Goal: Task Accomplishment & Management: Complete application form

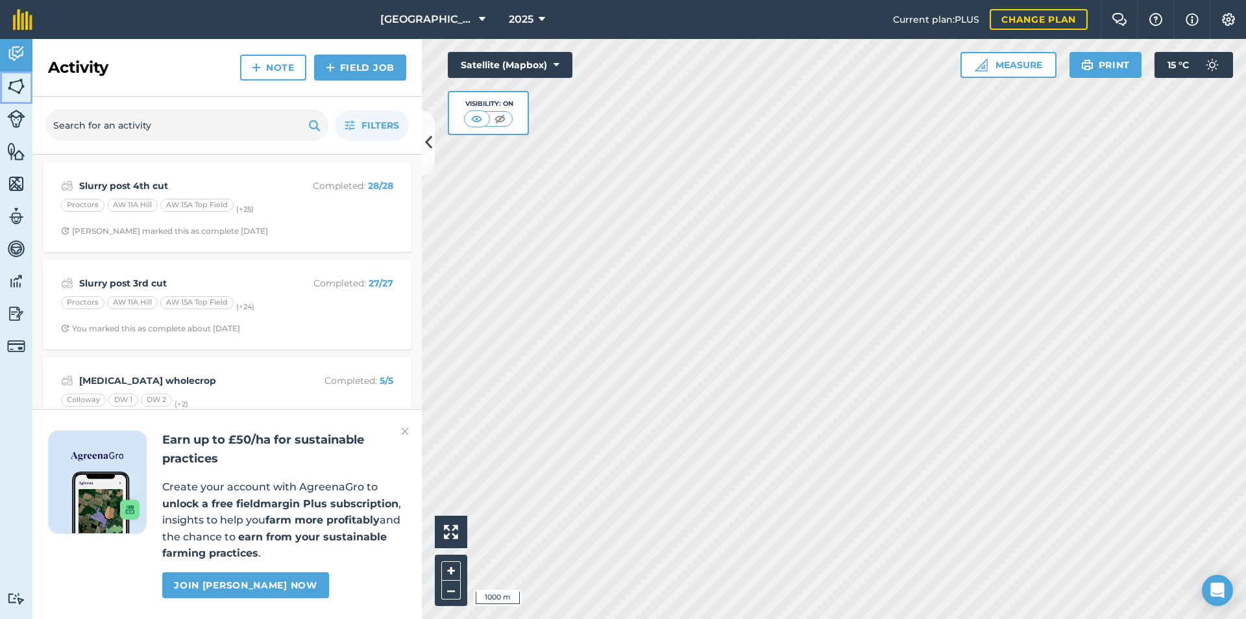
click at [19, 90] on img at bounding box center [16, 86] width 18 height 19
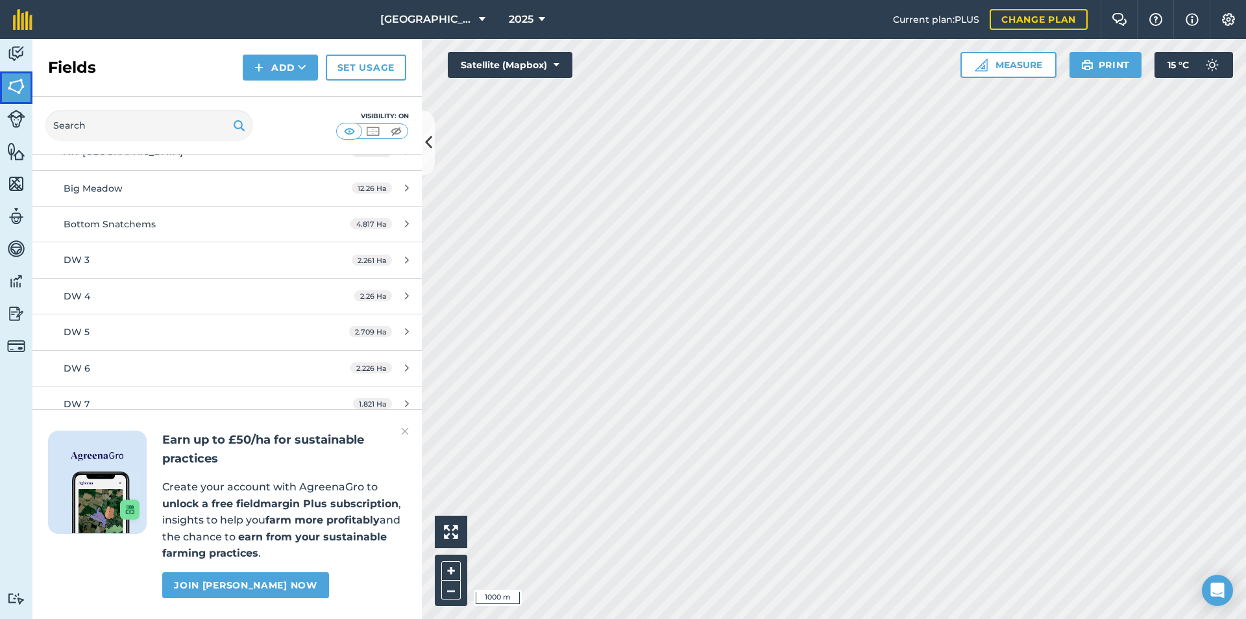
scroll to position [649, 0]
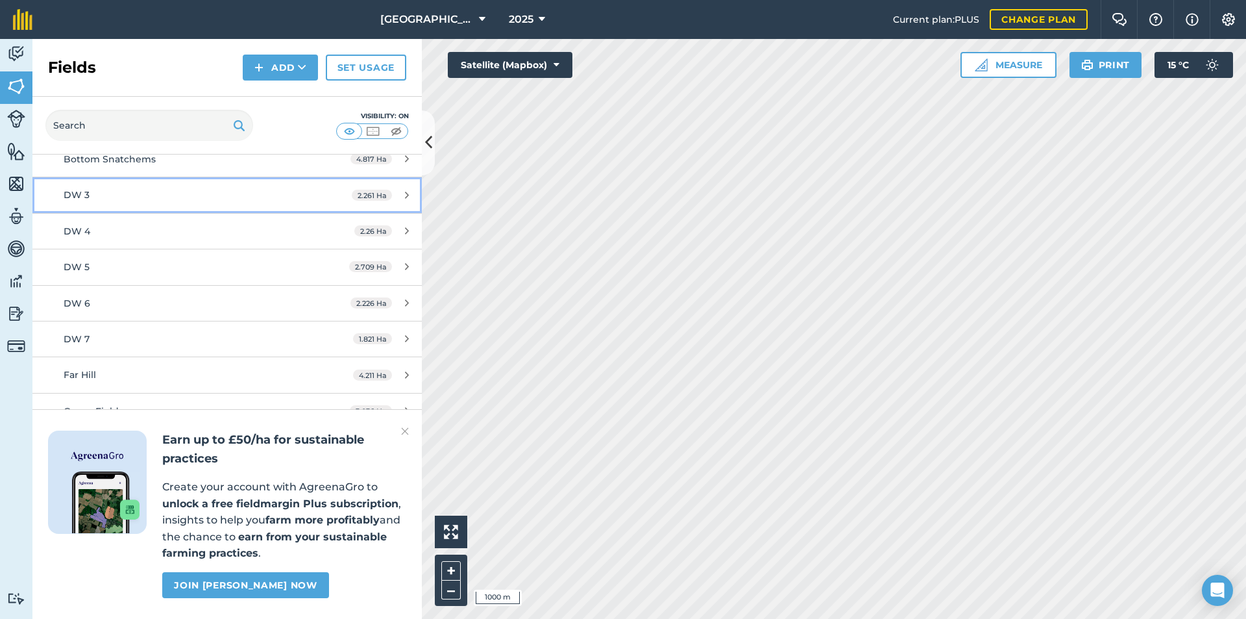
click at [402, 191] on div "2.261 Ha" at bounding box center [380, 195] width 83 height 10
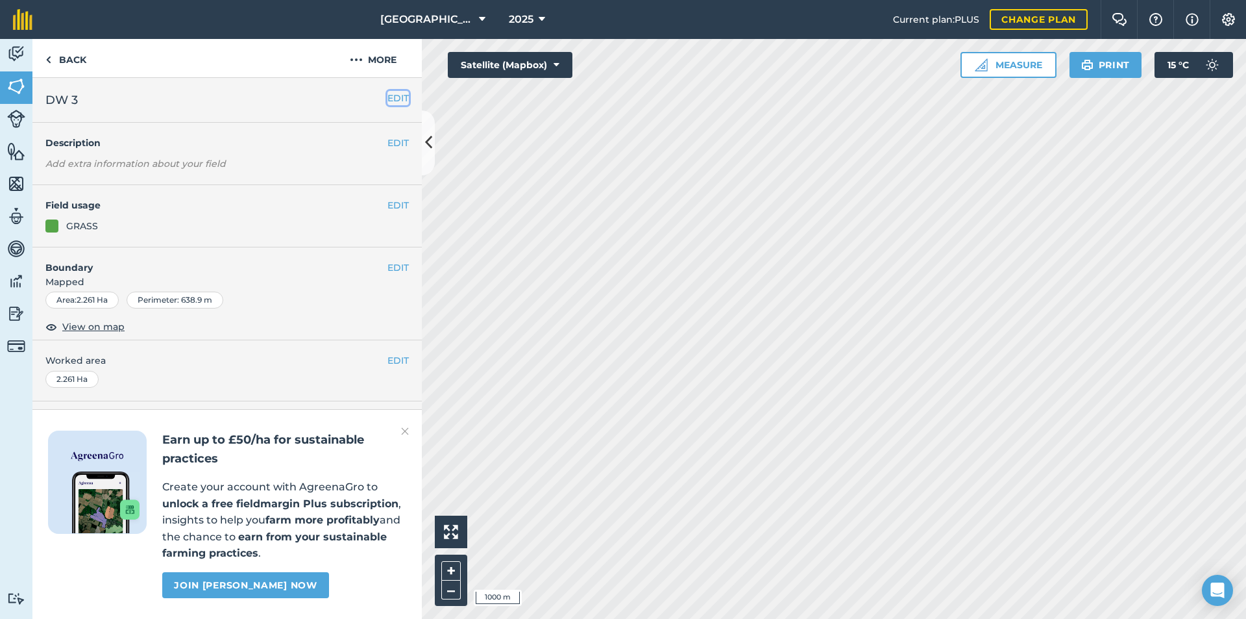
click at [394, 95] on button "EDIT" at bounding box center [398, 98] width 21 height 14
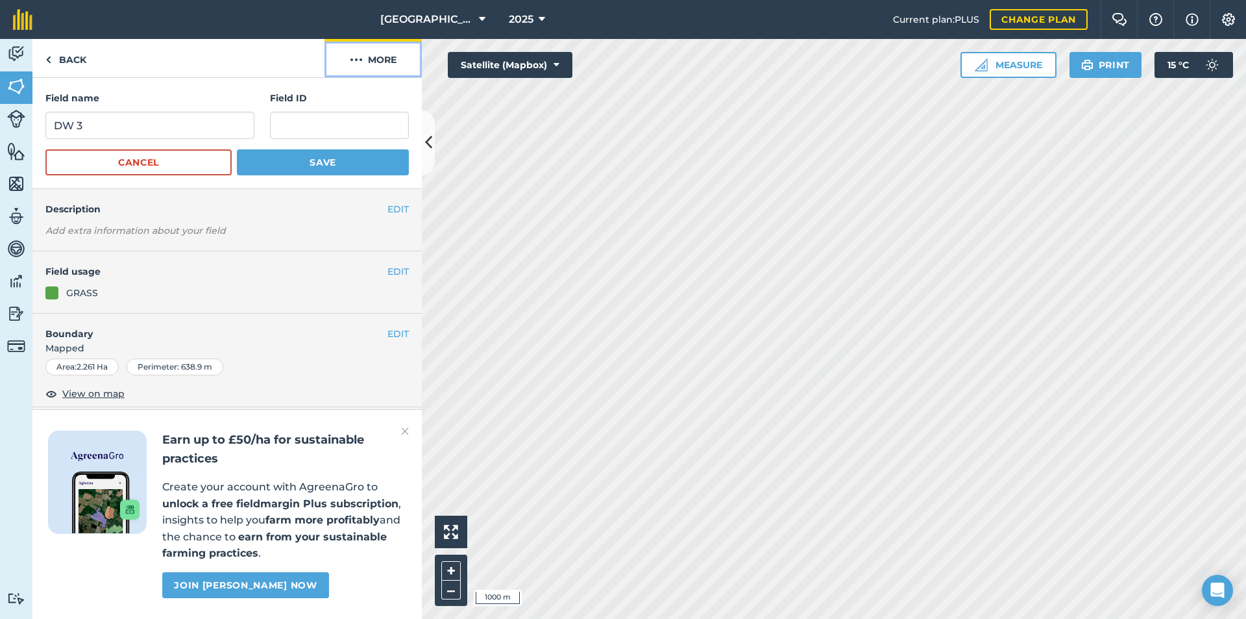
click at [380, 65] on button "More" at bounding box center [373, 58] width 97 height 38
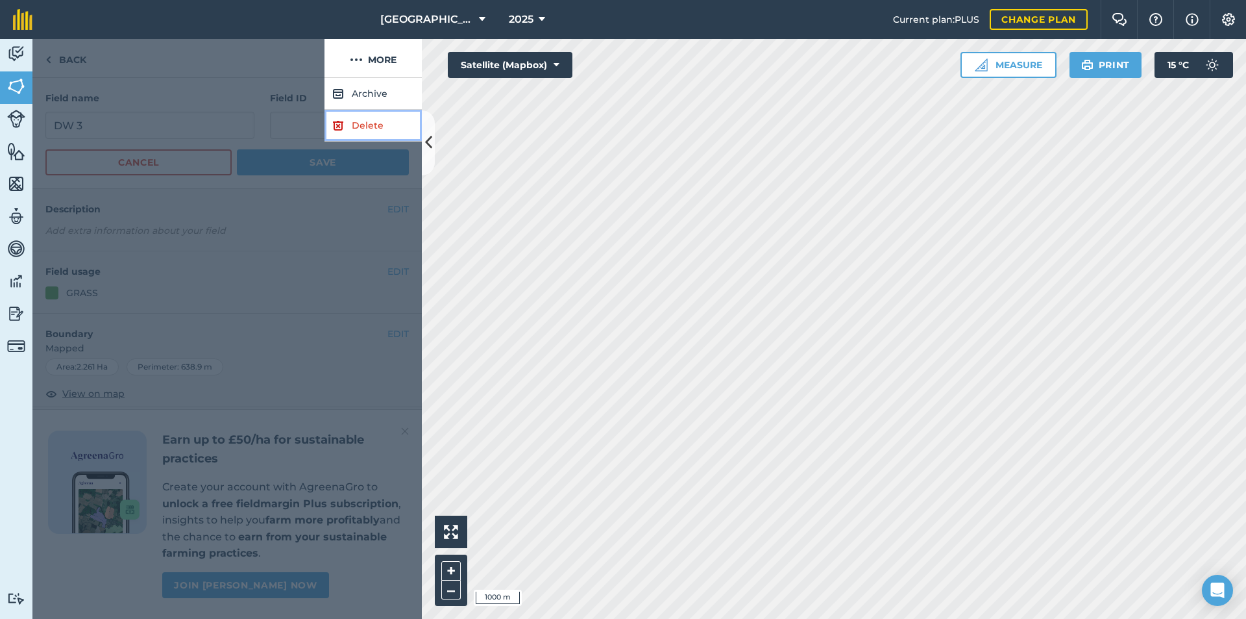
click at [370, 127] on link "Delete" at bounding box center [373, 126] width 97 height 32
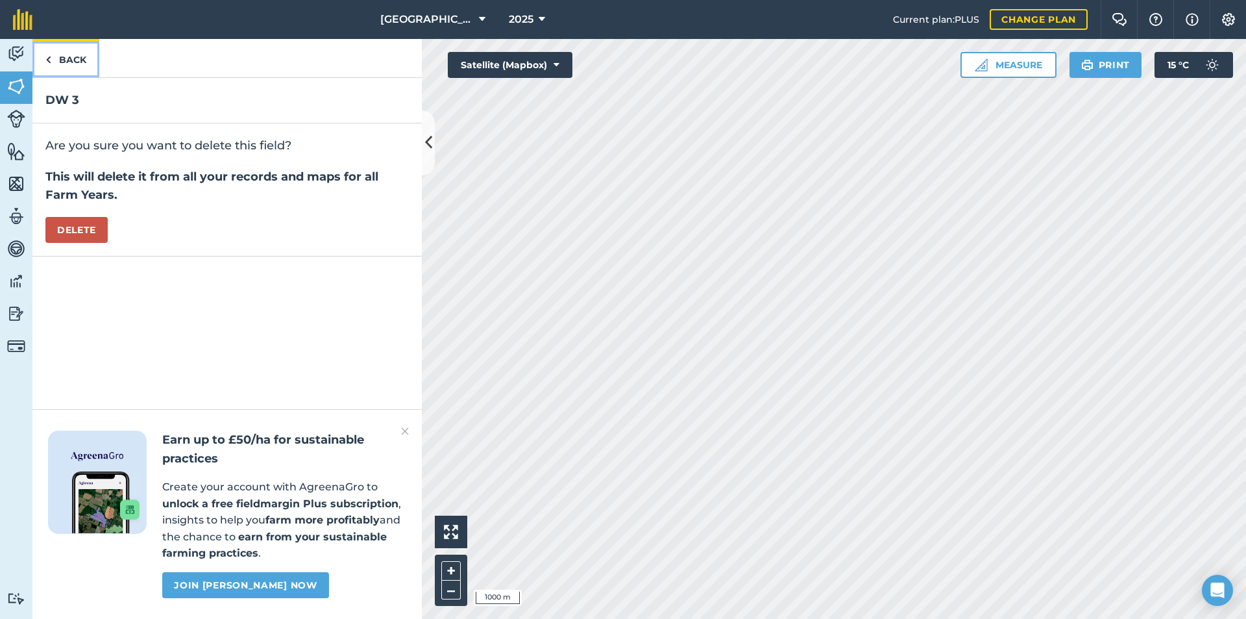
click at [60, 59] on link "Back" at bounding box center [65, 58] width 67 height 38
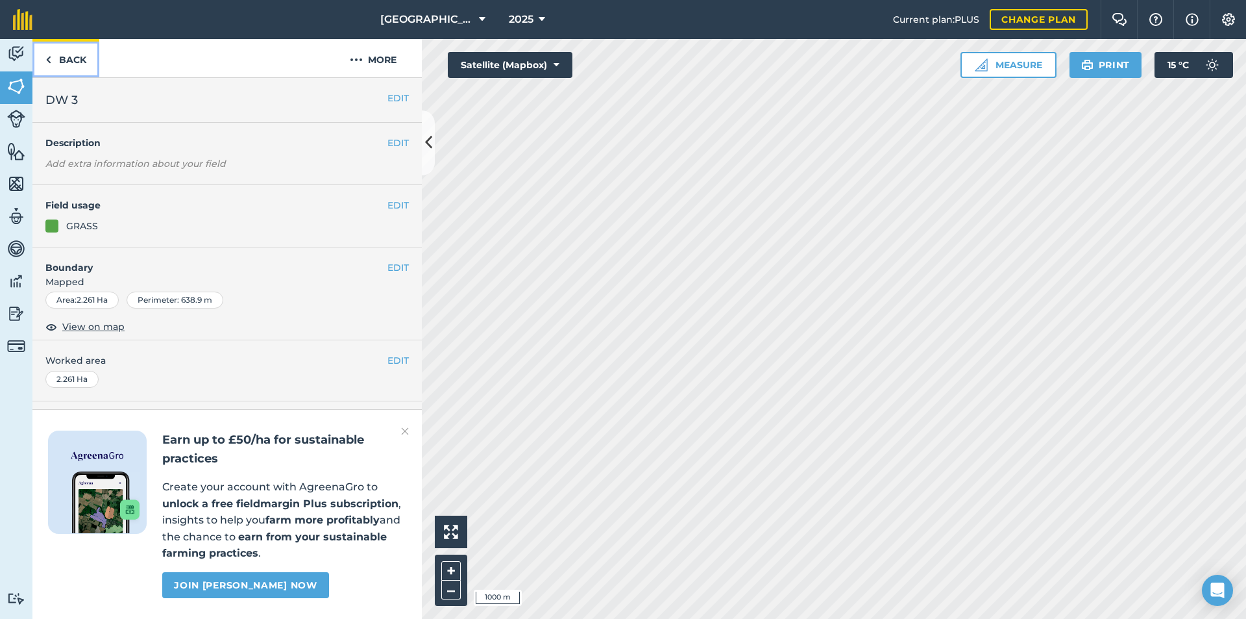
click at [68, 62] on link "Back" at bounding box center [65, 58] width 67 height 38
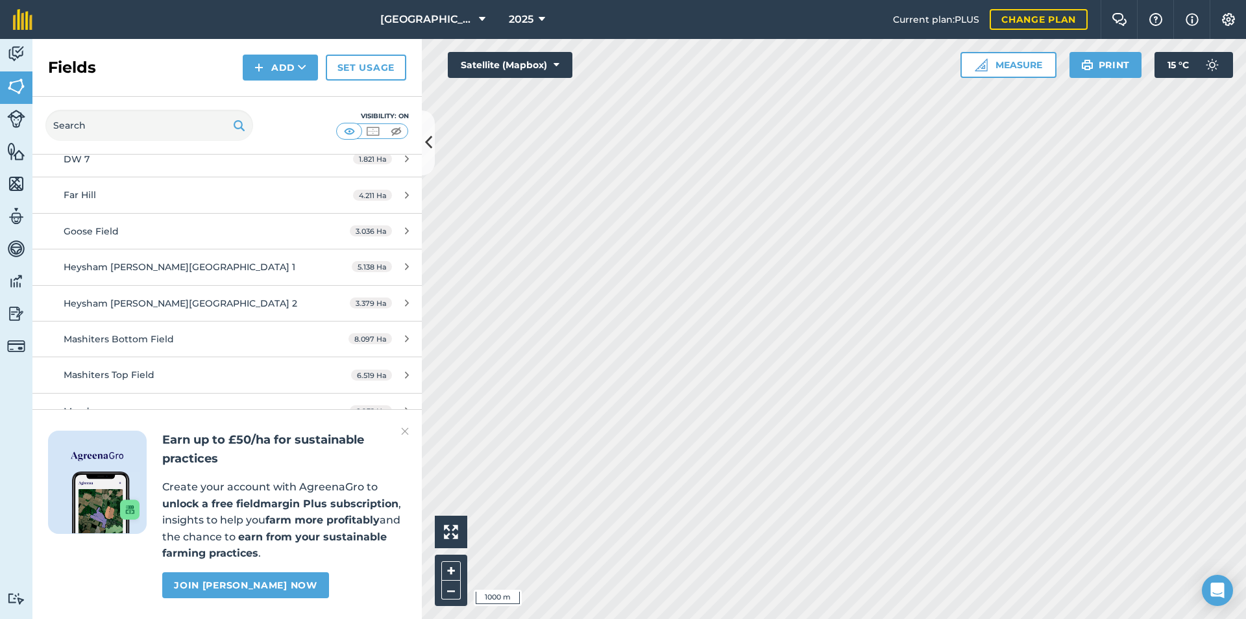
scroll to position [844, 0]
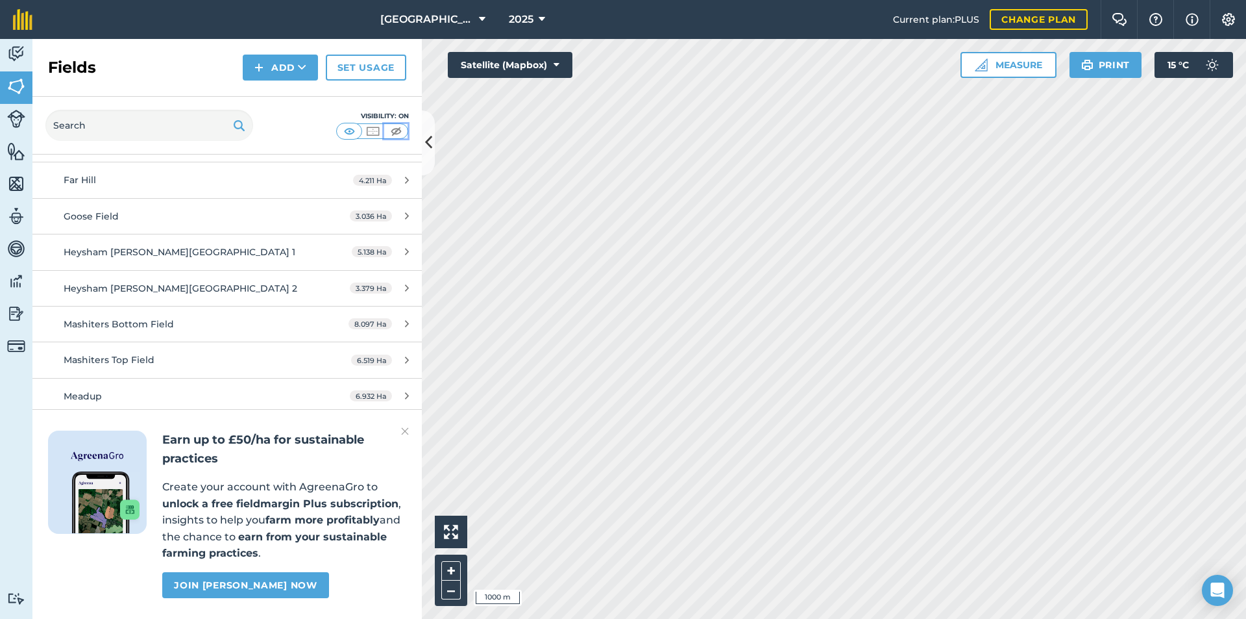
click at [397, 132] on img at bounding box center [396, 131] width 16 height 13
click at [355, 131] on img at bounding box center [349, 131] width 16 height 13
click at [373, 131] on img at bounding box center [373, 131] width 16 height 13
click at [352, 132] on img at bounding box center [349, 131] width 16 height 13
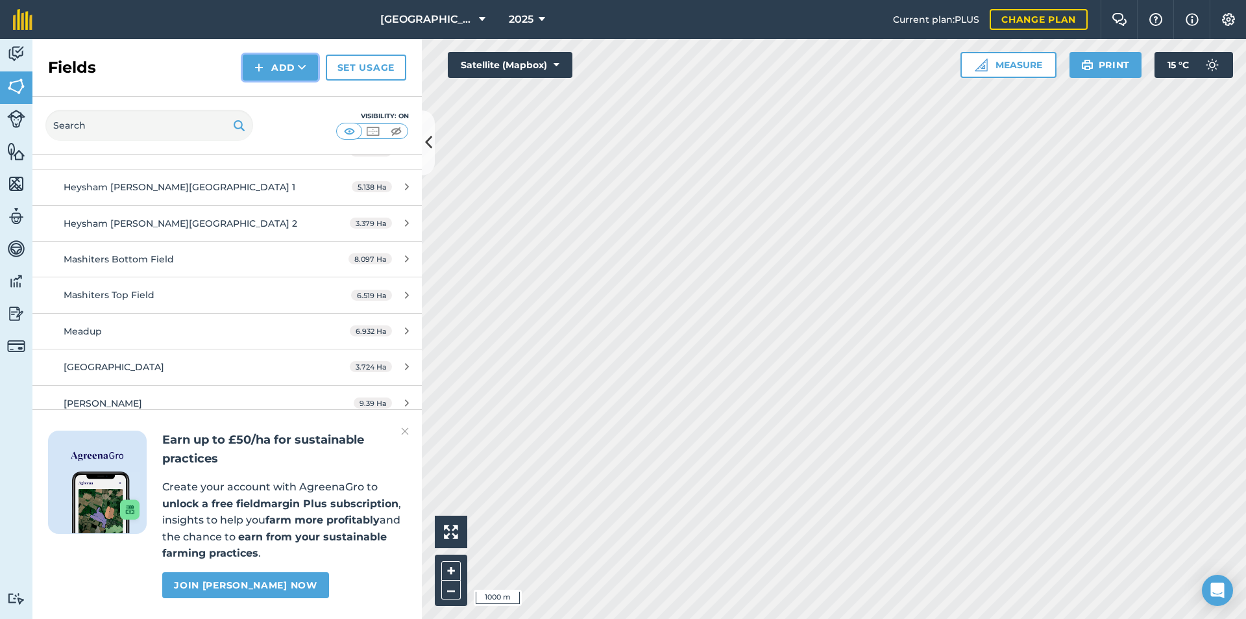
click at [280, 70] on button "Add" at bounding box center [280, 68] width 75 height 26
click at [21, 46] on img at bounding box center [16, 53] width 18 height 19
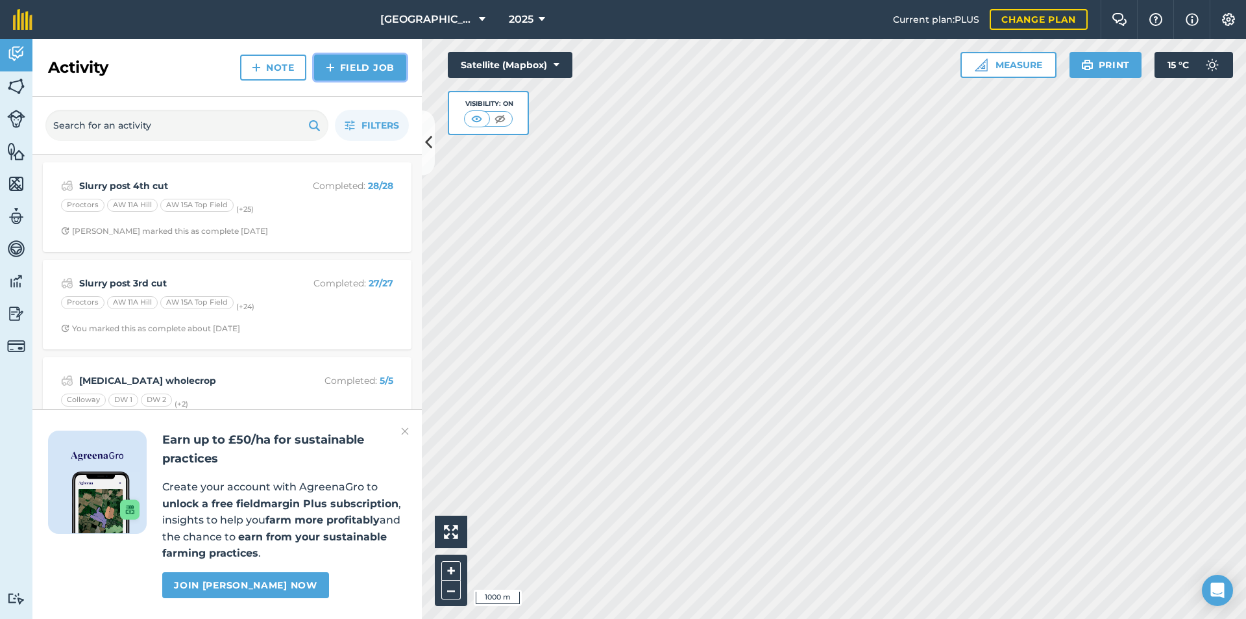
click at [354, 62] on link "Field Job" at bounding box center [360, 68] width 92 height 26
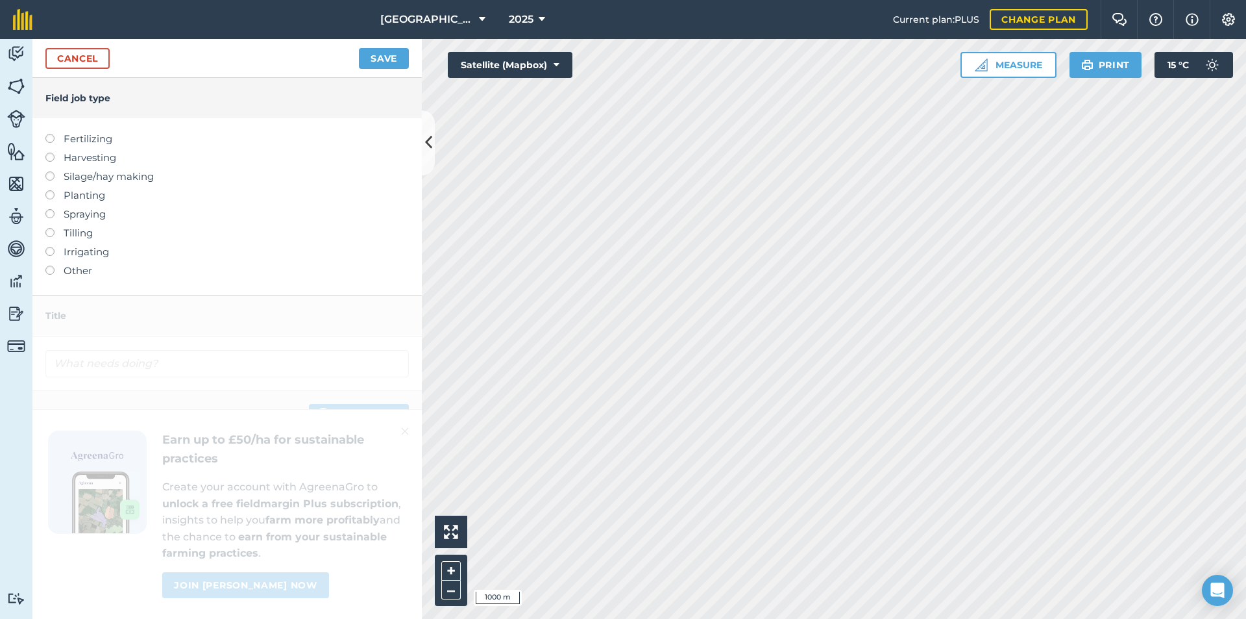
click at [49, 134] on label at bounding box center [54, 134] width 18 height 0
type input "Fertilizing"
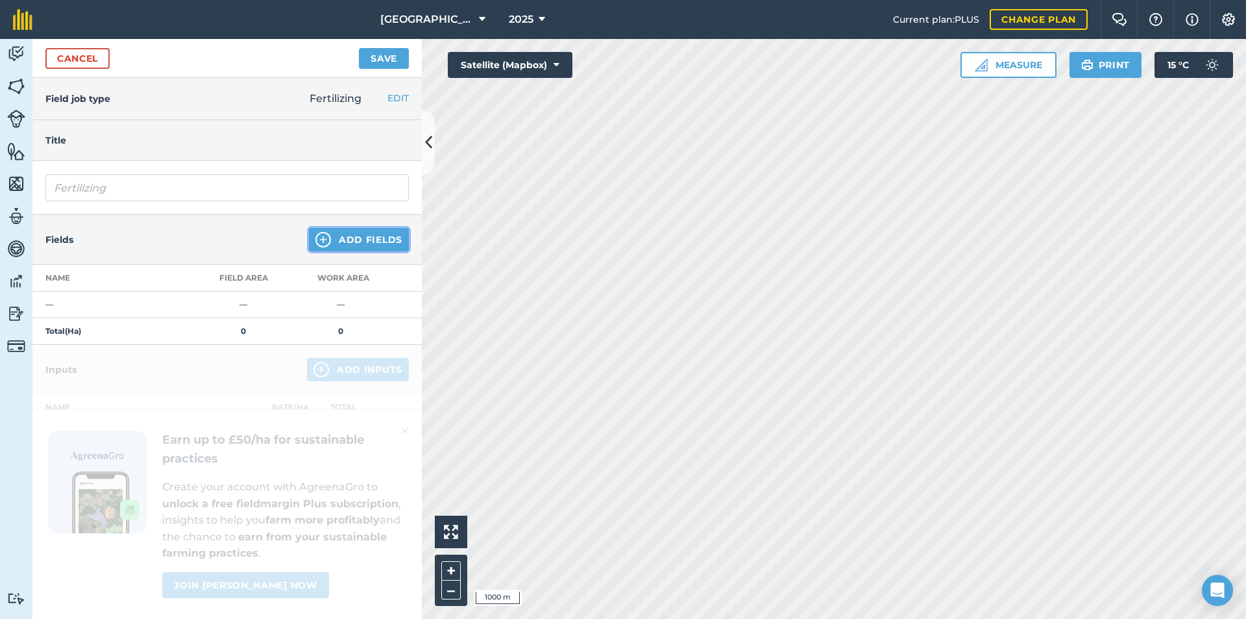
click at [322, 239] on img at bounding box center [323, 240] width 16 height 16
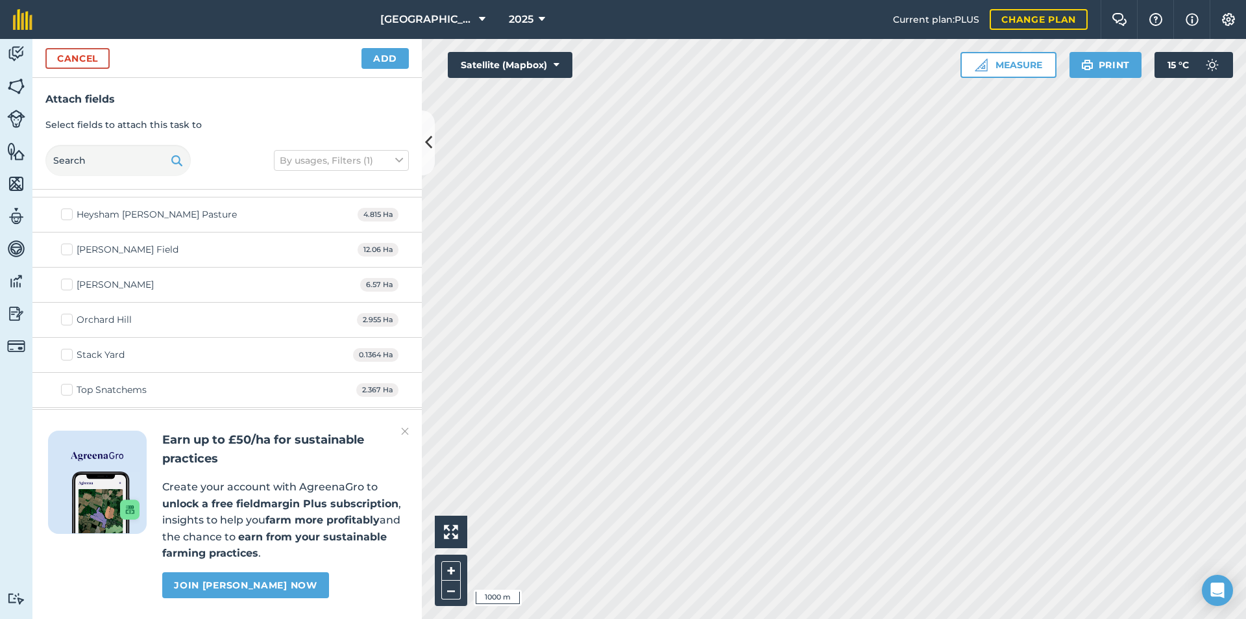
scroll to position [1433, 0]
click at [68, 389] on label "Top Snatchems" at bounding box center [104, 389] width 86 height 14
click at [68, 389] on input "Top Snatchems" at bounding box center [65, 386] width 8 height 8
checkbox input "true"
click at [63, 321] on label "Orchard Hill" at bounding box center [96, 319] width 71 height 14
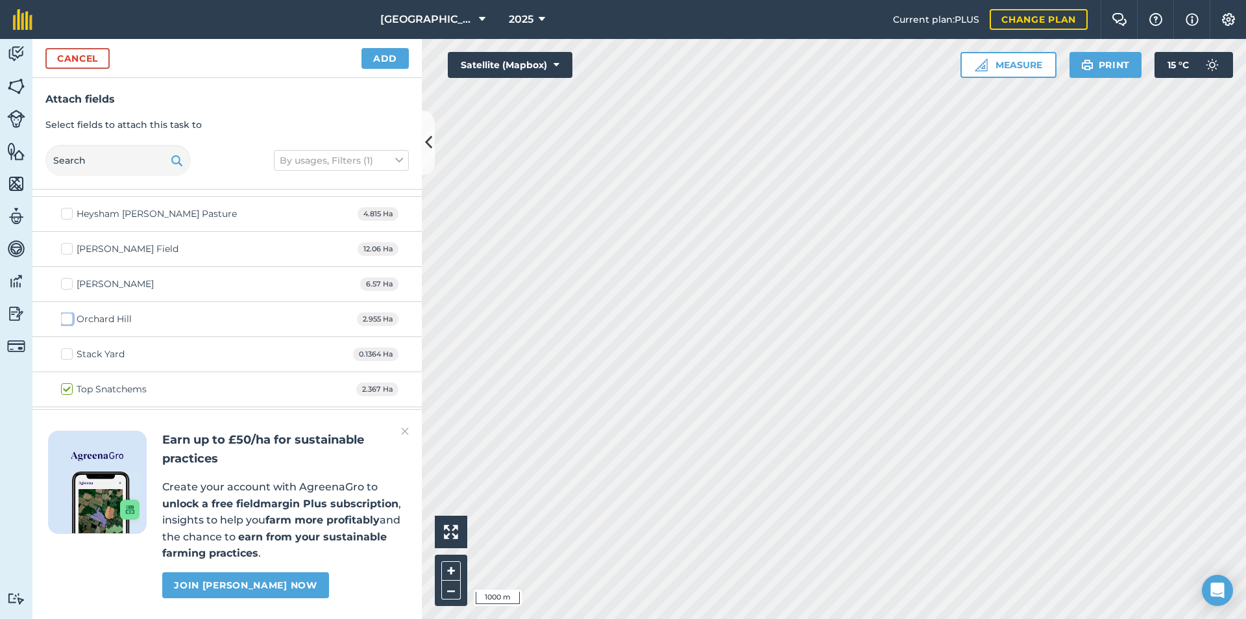
click at [63, 321] on input "Orchard Hill" at bounding box center [65, 316] width 8 height 8
checkbox input "true"
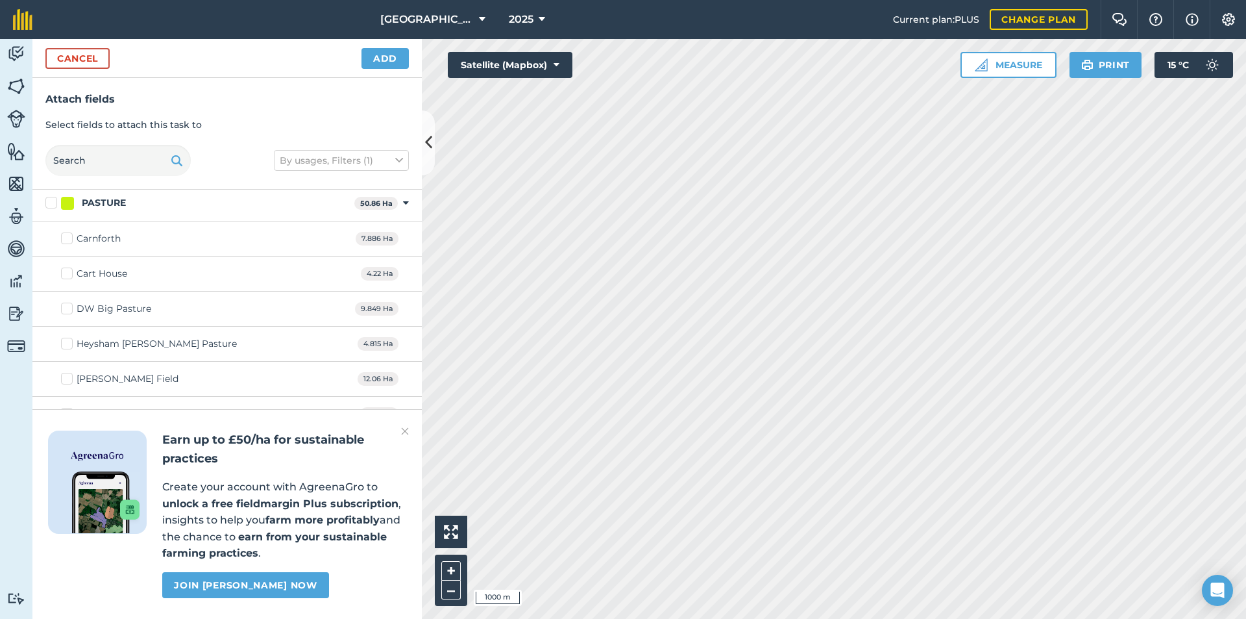
click at [67, 273] on label "Cart House" at bounding box center [94, 274] width 66 height 14
click at [67, 273] on input "Cart House" at bounding box center [65, 271] width 8 height 8
checkbox input "true"
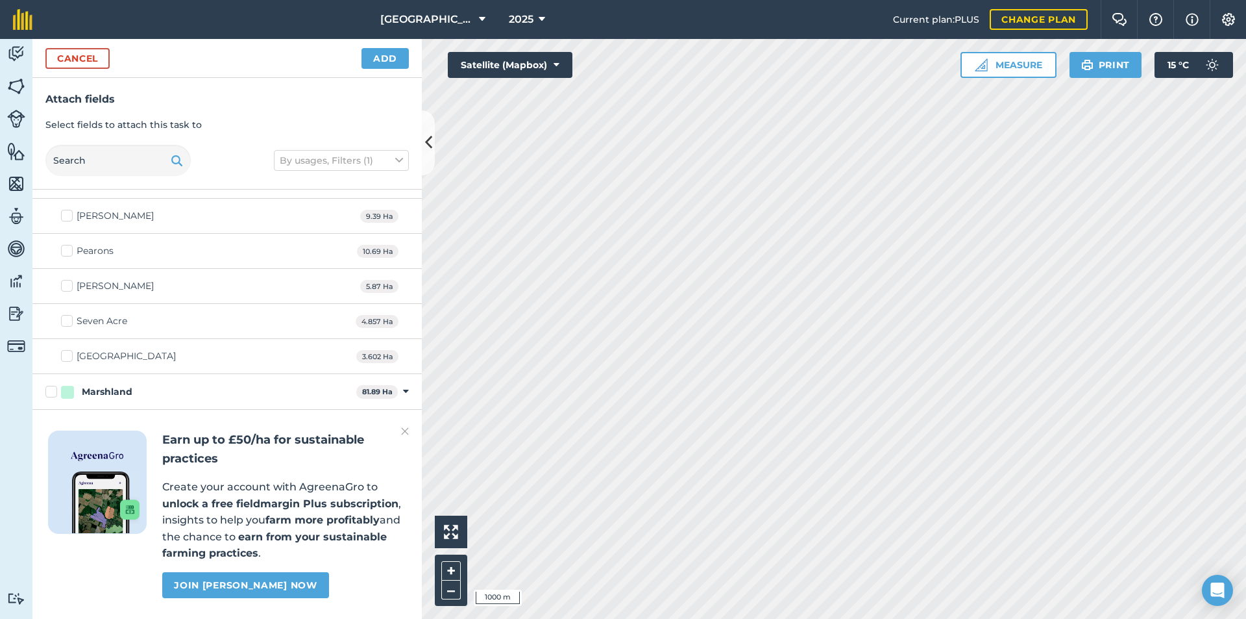
click at [69, 353] on label "[GEOGRAPHIC_DATA]" at bounding box center [118, 356] width 115 height 14
click at [69, 353] on input "[GEOGRAPHIC_DATA]" at bounding box center [65, 353] width 8 height 8
checkbox input "true"
click at [68, 322] on label "Seven Acre" at bounding box center [94, 321] width 66 height 14
click at [68, 322] on input "Seven Acre" at bounding box center [65, 318] width 8 height 8
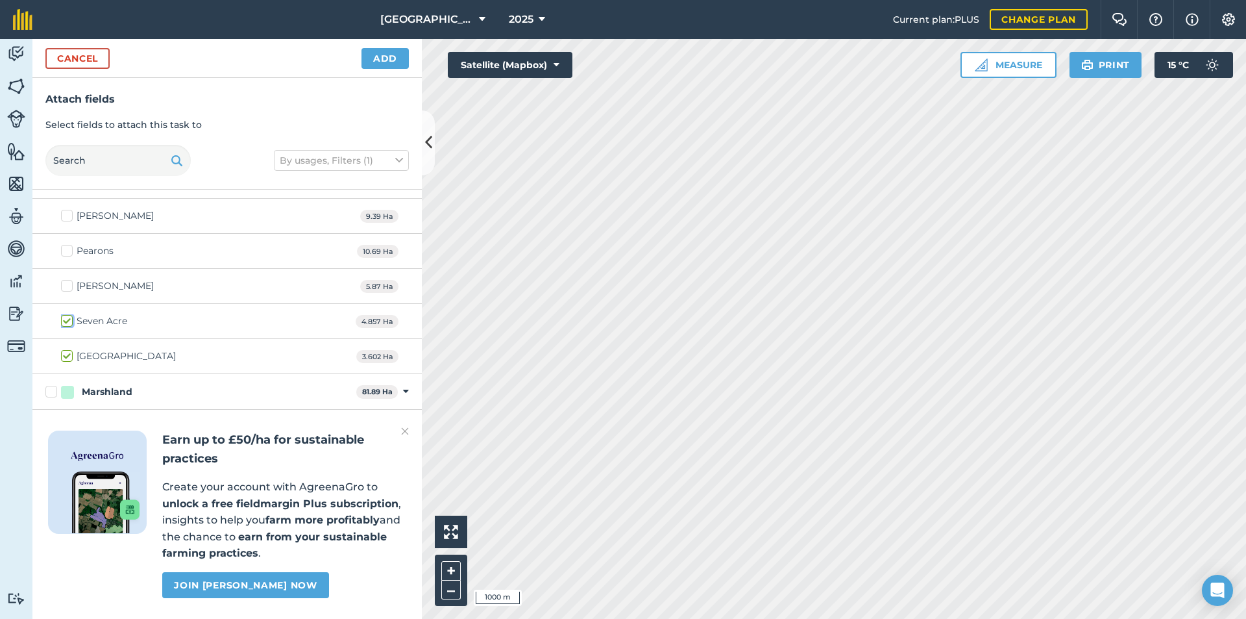
checkbox input "true"
click at [70, 291] on label "[PERSON_NAME]" at bounding box center [107, 286] width 93 height 14
click at [69, 288] on input "[PERSON_NAME]" at bounding box center [65, 283] width 8 height 8
checkbox input "true"
click at [69, 255] on label "Pearons" at bounding box center [87, 251] width 53 height 14
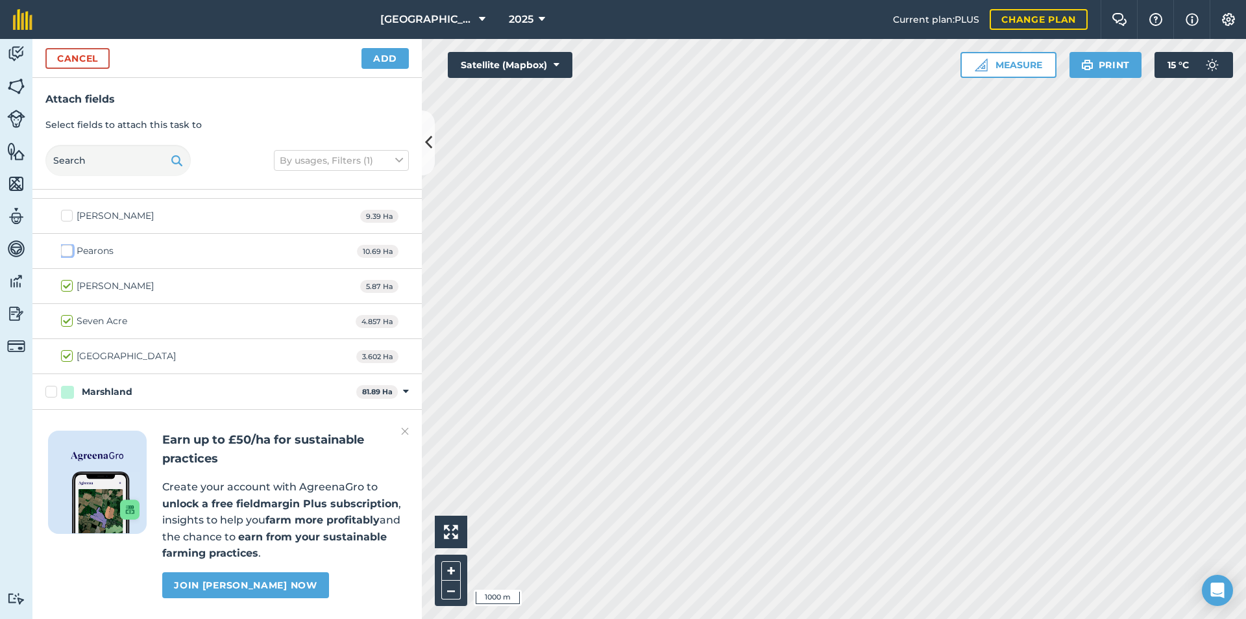
click at [69, 252] on input "Pearons" at bounding box center [65, 248] width 8 height 8
checkbox input "true"
click at [65, 221] on label "[PERSON_NAME]" at bounding box center [107, 216] width 93 height 14
click at [65, 217] on input "[PERSON_NAME]" at bounding box center [65, 213] width 8 height 8
checkbox input "true"
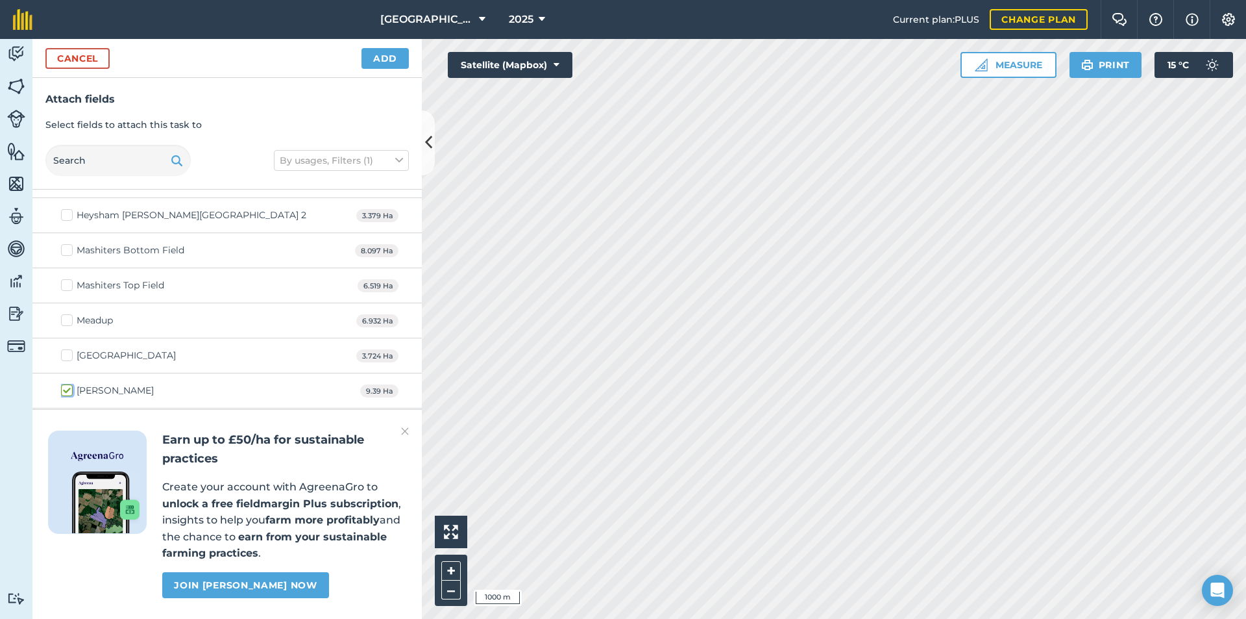
scroll to position [848, 0]
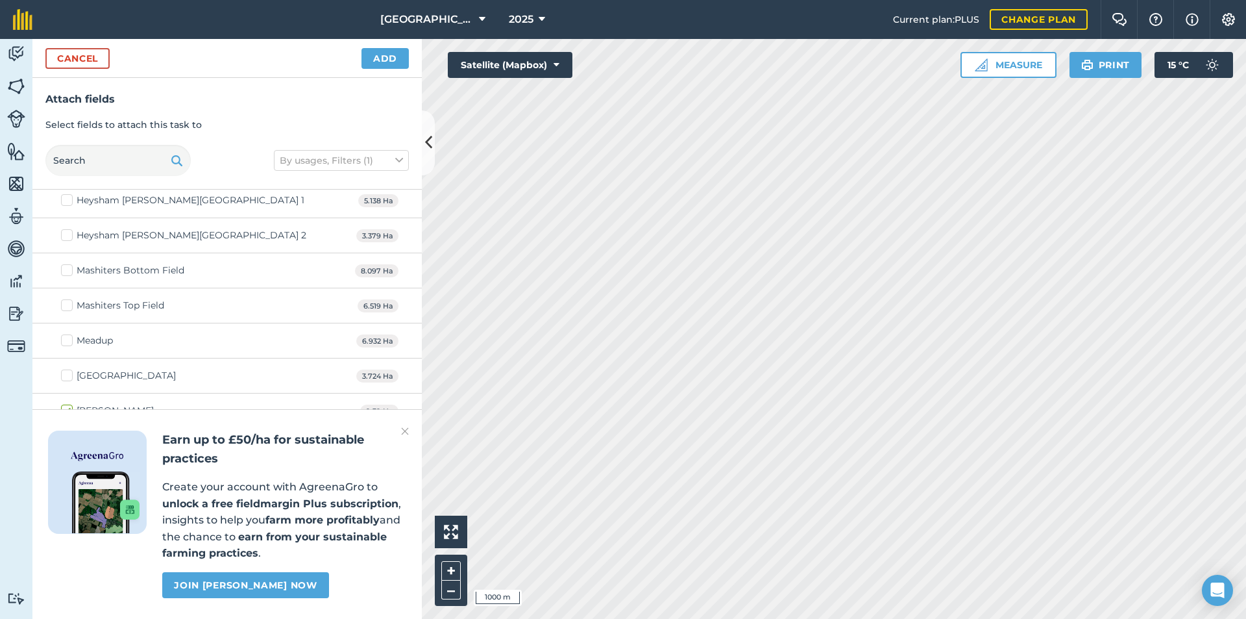
click at [71, 371] on label "[GEOGRAPHIC_DATA]" at bounding box center [118, 376] width 115 height 14
click at [69, 371] on input "[GEOGRAPHIC_DATA]" at bounding box center [65, 373] width 8 height 8
checkbox input "true"
click at [68, 334] on label "Meadup" at bounding box center [87, 341] width 52 height 14
click at [68, 334] on input "Meadup" at bounding box center [65, 338] width 8 height 8
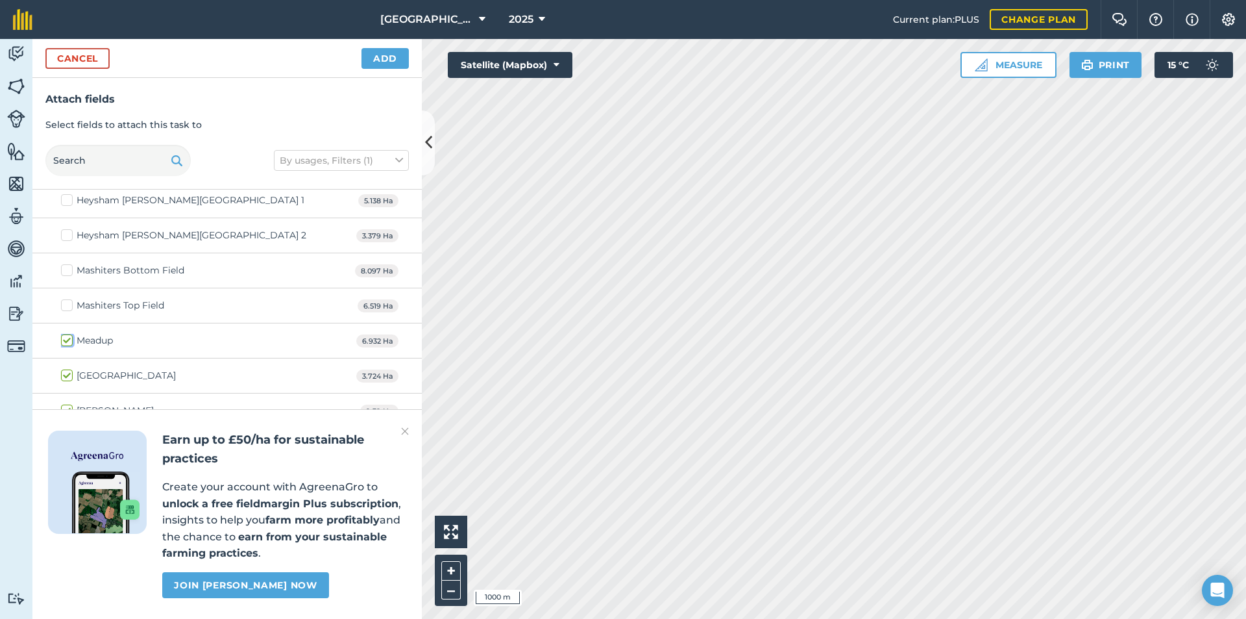
checkbox input "true"
click at [67, 302] on label "Mashiters Top Field" at bounding box center [112, 306] width 103 height 14
click at [67, 302] on input "Mashiters Top Field" at bounding box center [65, 303] width 8 height 8
checkbox input "true"
click at [69, 274] on label "Mashiters Bottom Field" at bounding box center [122, 271] width 123 height 14
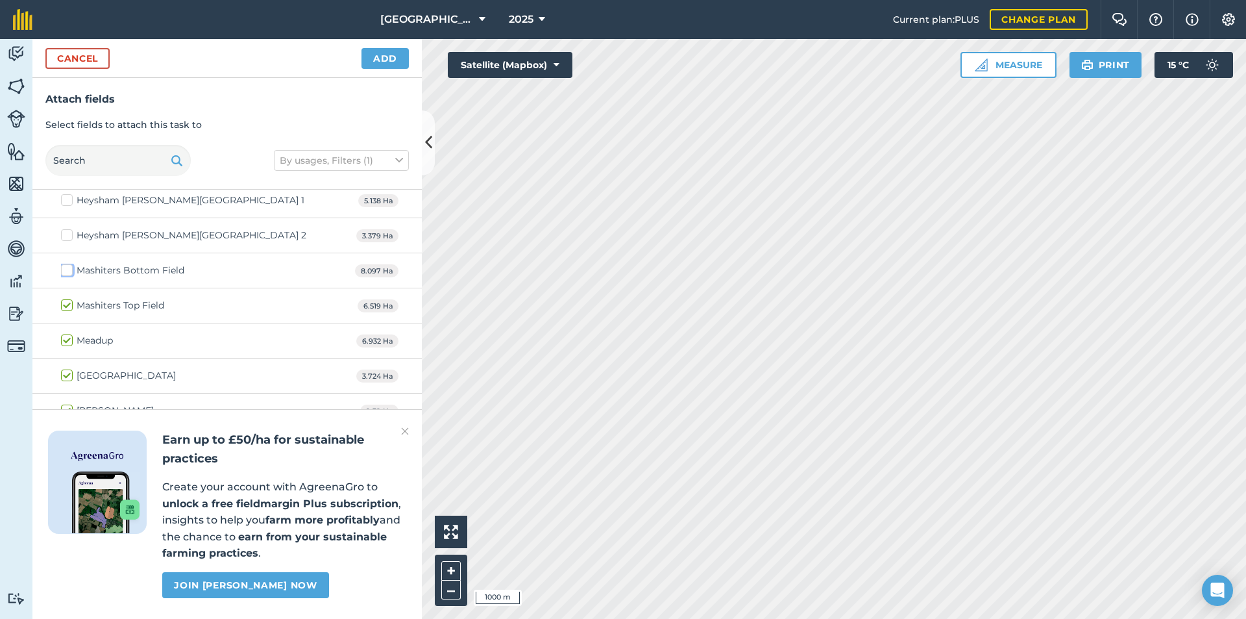
click at [69, 272] on input "Mashiters Bottom Field" at bounding box center [65, 268] width 8 height 8
checkbox input "true"
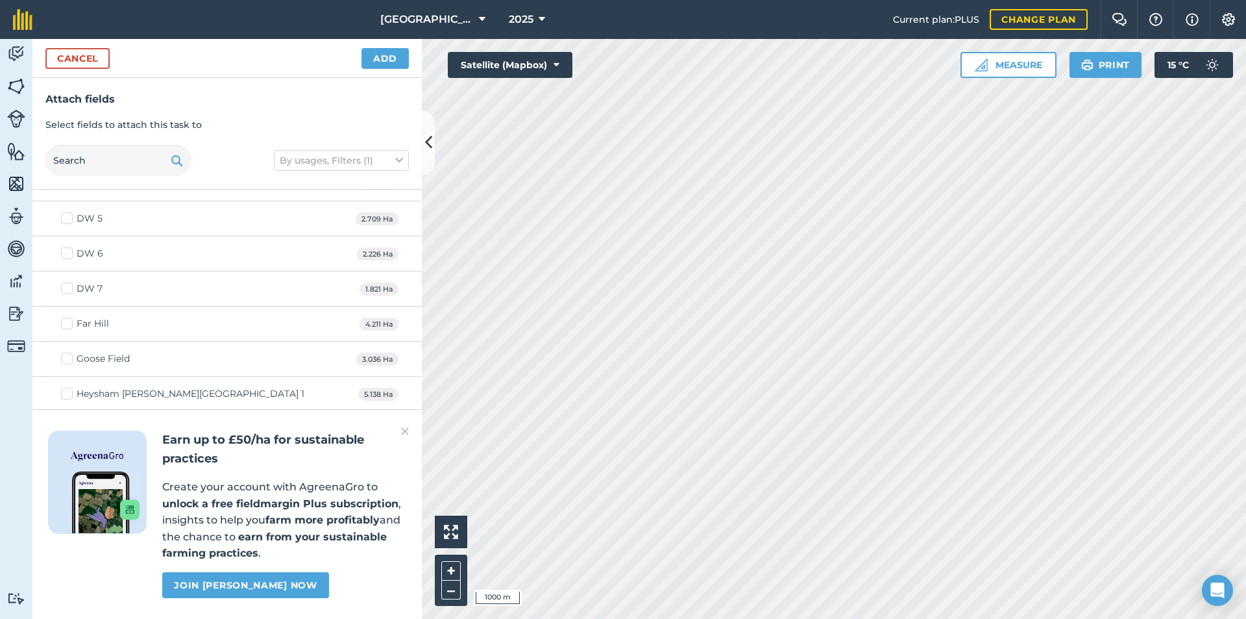
scroll to position [654, 0]
click at [66, 361] on label "Goose Field" at bounding box center [95, 360] width 69 height 14
click at [66, 361] on input "Goose Field" at bounding box center [65, 357] width 8 height 8
checkbox input "true"
click at [73, 321] on label "Far Hill" at bounding box center [85, 325] width 48 height 14
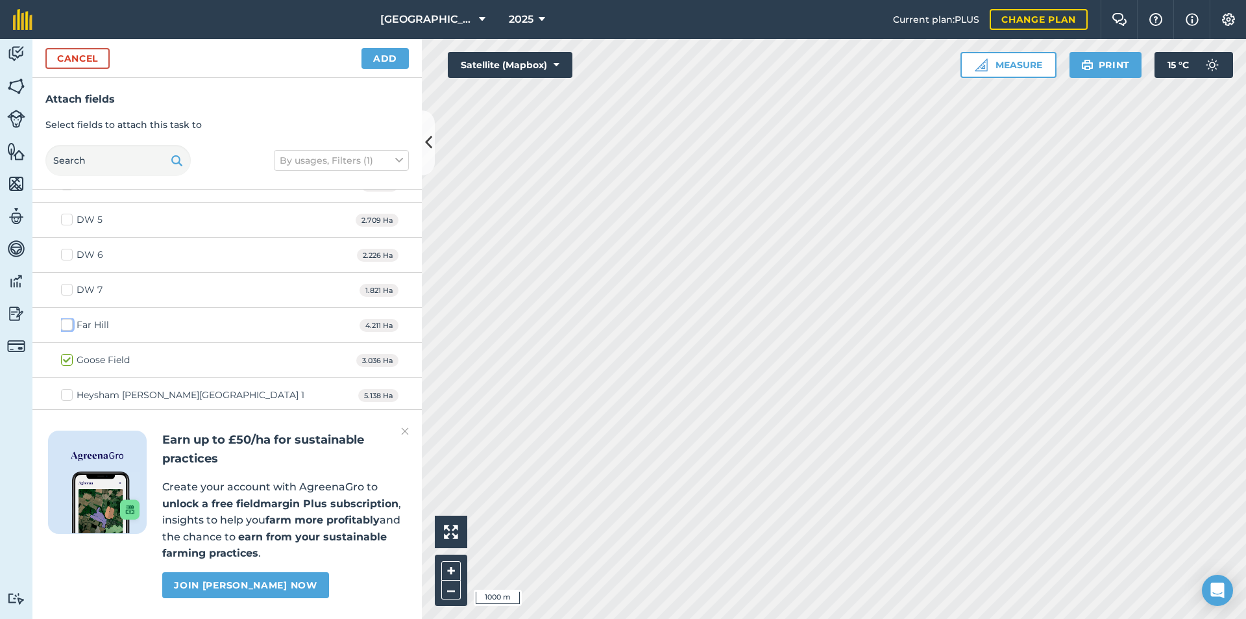
click at [69, 321] on input "Far Hill" at bounding box center [65, 322] width 8 height 8
checkbox input "true"
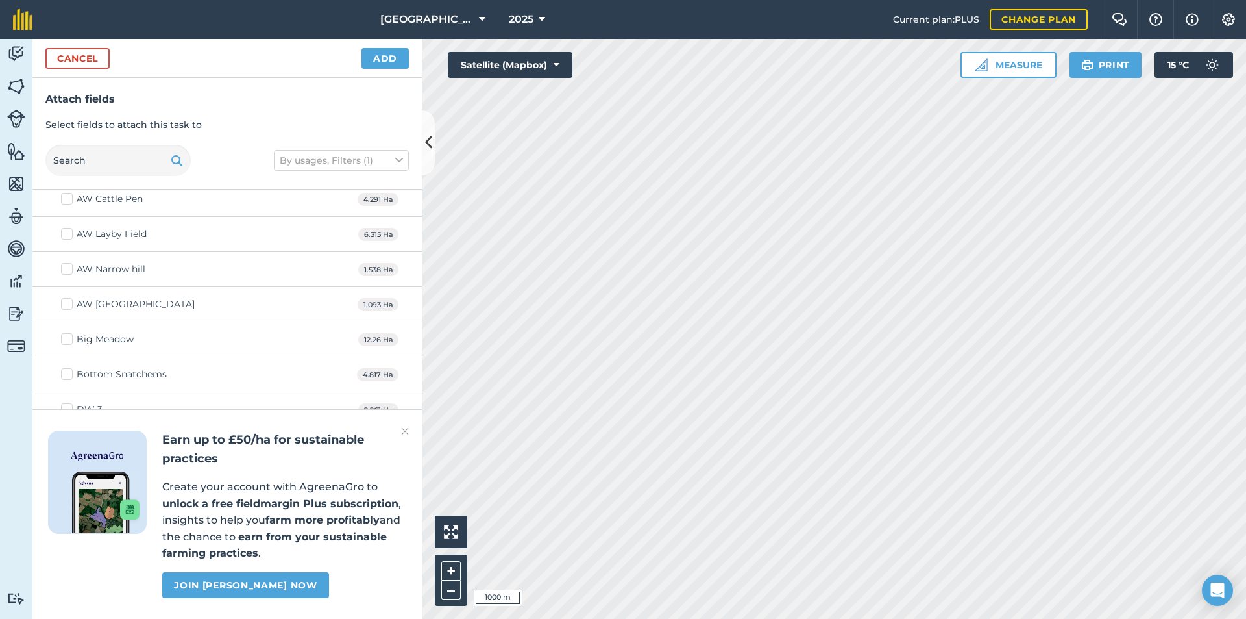
click at [67, 375] on label "Bottom Snatchems" at bounding box center [114, 374] width 106 height 14
click at [67, 375] on input "Bottom Snatchems" at bounding box center [65, 371] width 8 height 8
checkbox input "true"
click at [71, 336] on label "Big Meadow" at bounding box center [97, 339] width 73 height 14
click at [69, 336] on input "Big Meadow" at bounding box center [65, 336] width 8 height 8
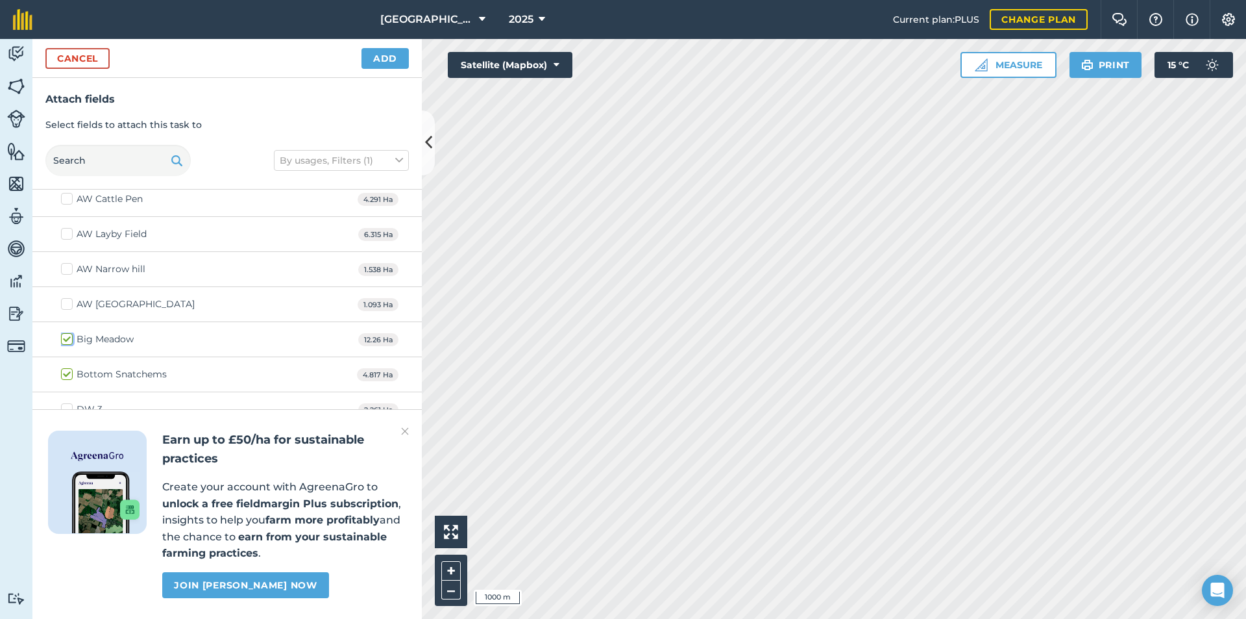
checkbox input "true"
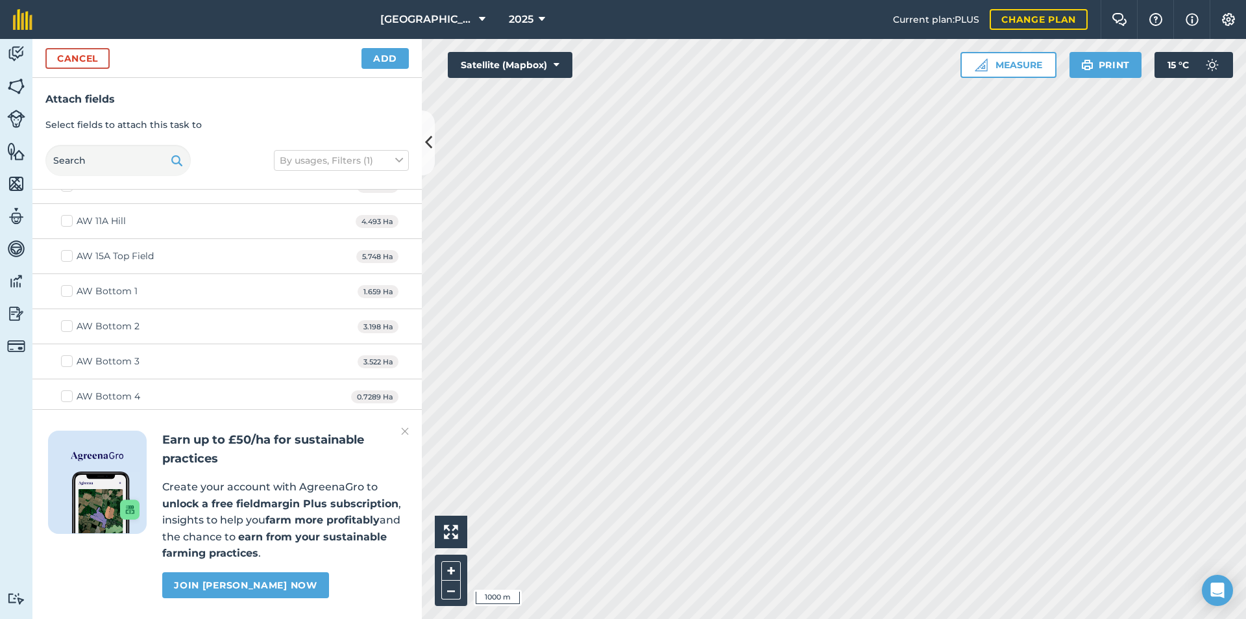
scroll to position [5, 0]
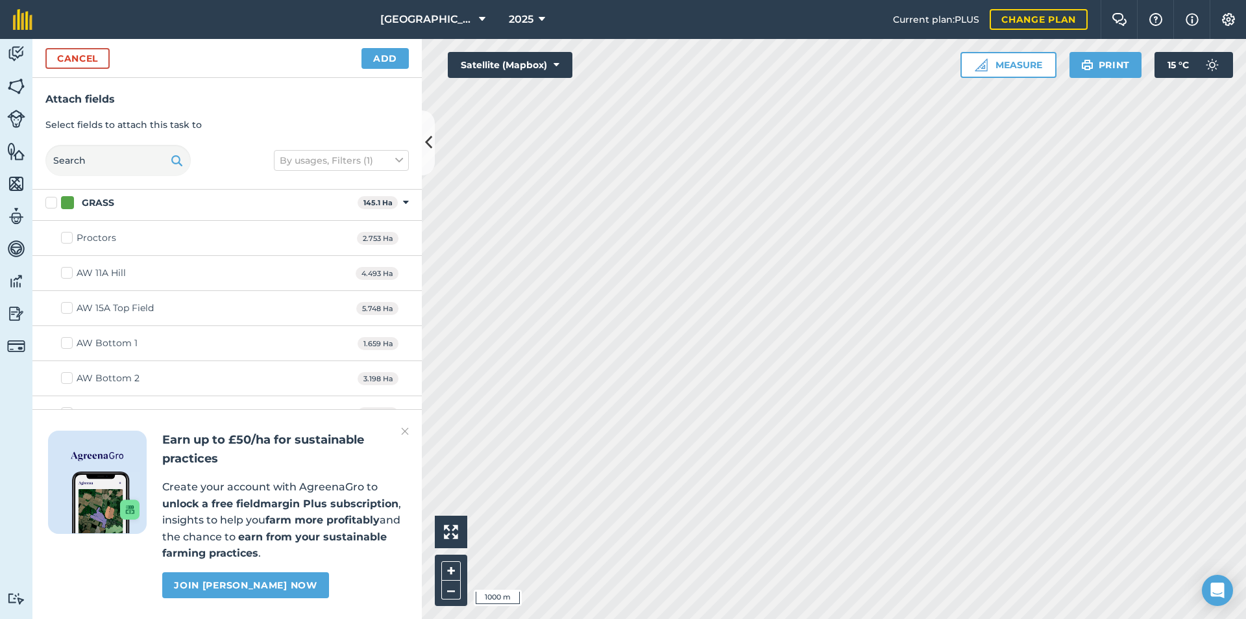
click at [68, 241] on label "Proctors" at bounding box center [88, 238] width 55 height 14
click at [68, 240] on input "Proctors" at bounding box center [65, 235] width 8 height 8
checkbox input "true"
click at [405, 428] on img at bounding box center [405, 431] width 8 height 16
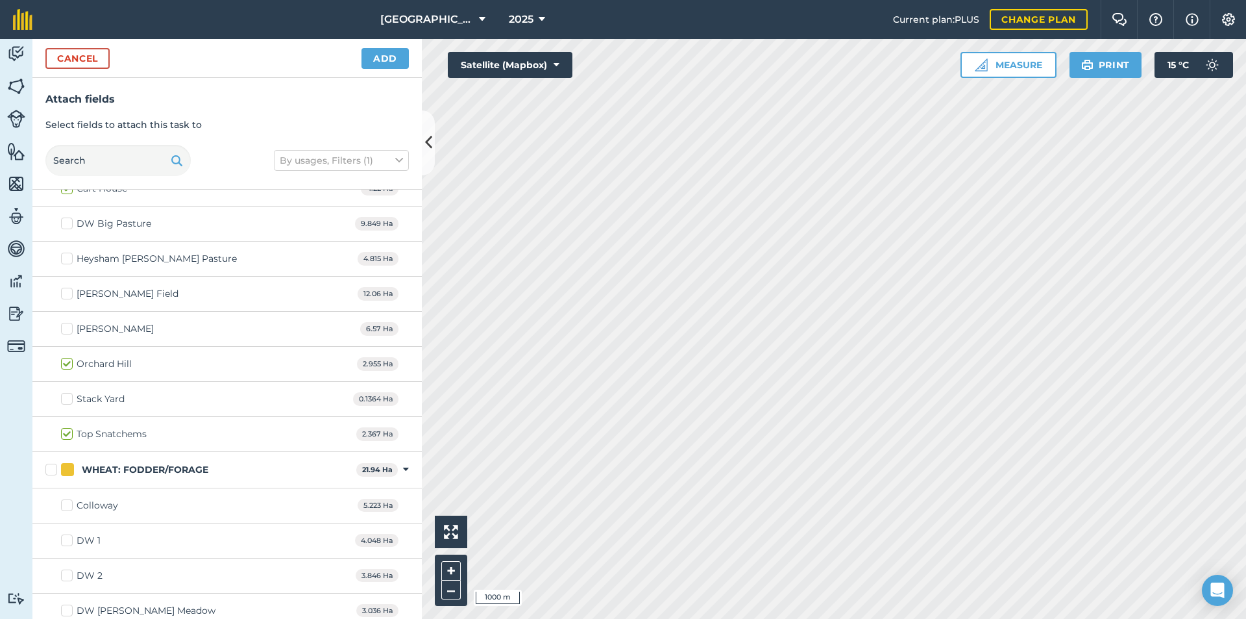
scroll to position [1433, 0]
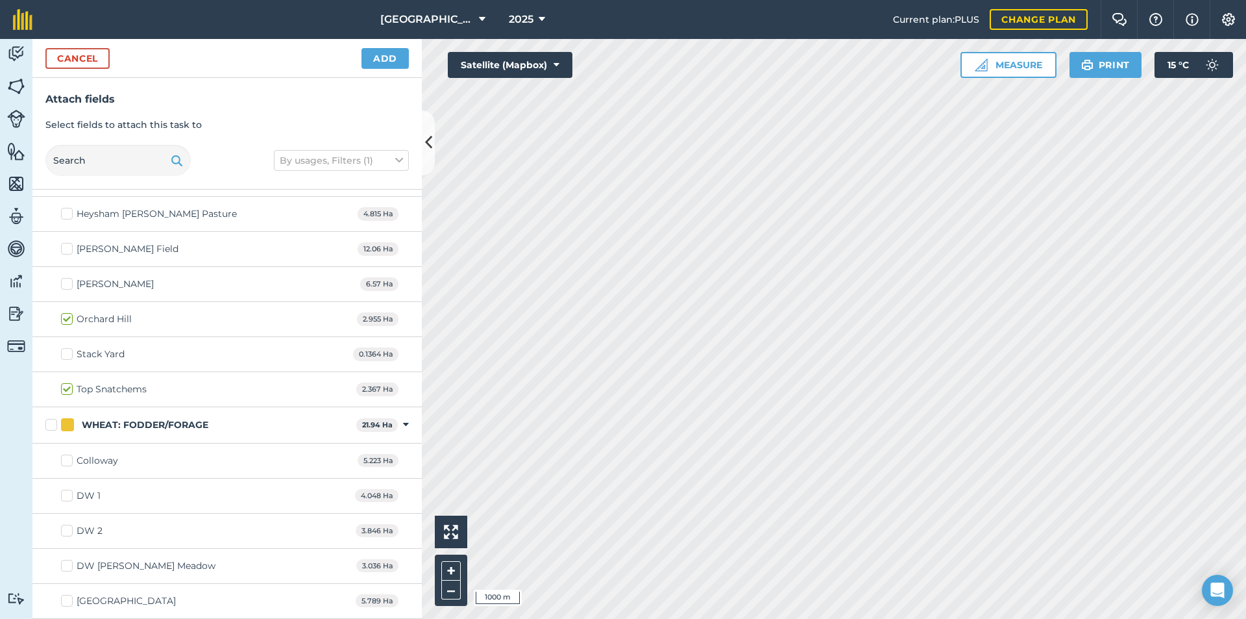
click at [71, 458] on label "Colloway" at bounding box center [89, 461] width 57 height 14
click at [69, 458] on input "Colloway" at bounding box center [65, 458] width 8 height 8
checkbox input "true"
click at [71, 596] on label "[GEOGRAPHIC_DATA]" at bounding box center [118, 601] width 115 height 14
click at [69, 596] on input "[GEOGRAPHIC_DATA]" at bounding box center [65, 598] width 8 height 8
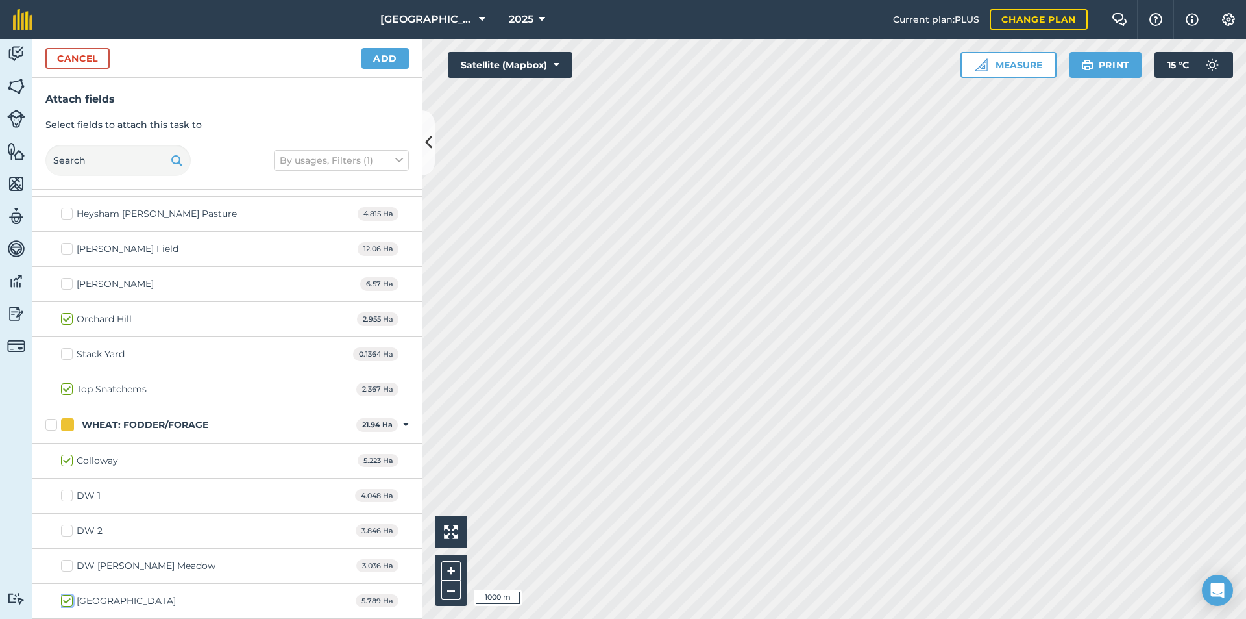
checkbox input "true"
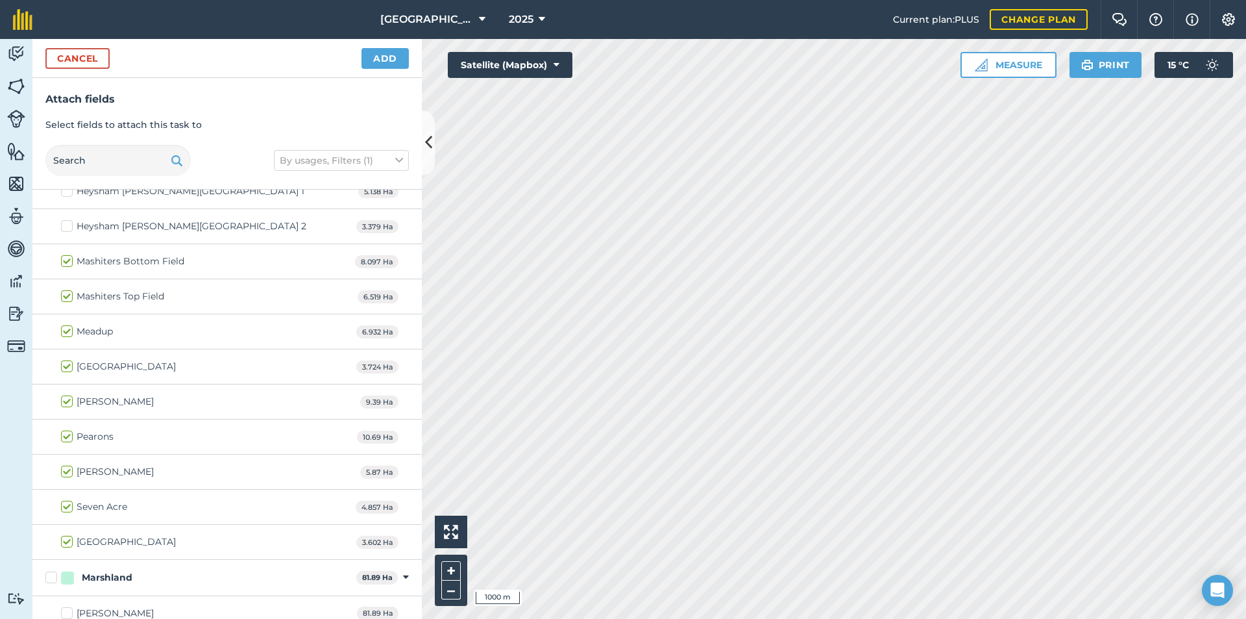
scroll to position [654, 0]
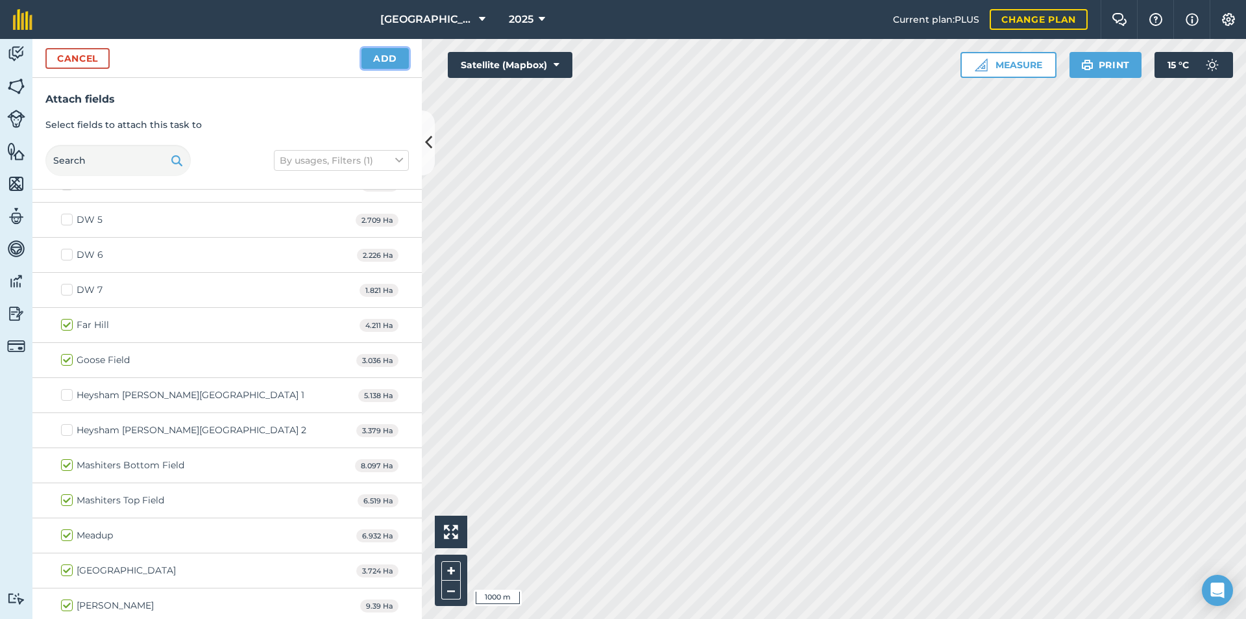
click at [383, 64] on button "Add" at bounding box center [385, 58] width 47 height 21
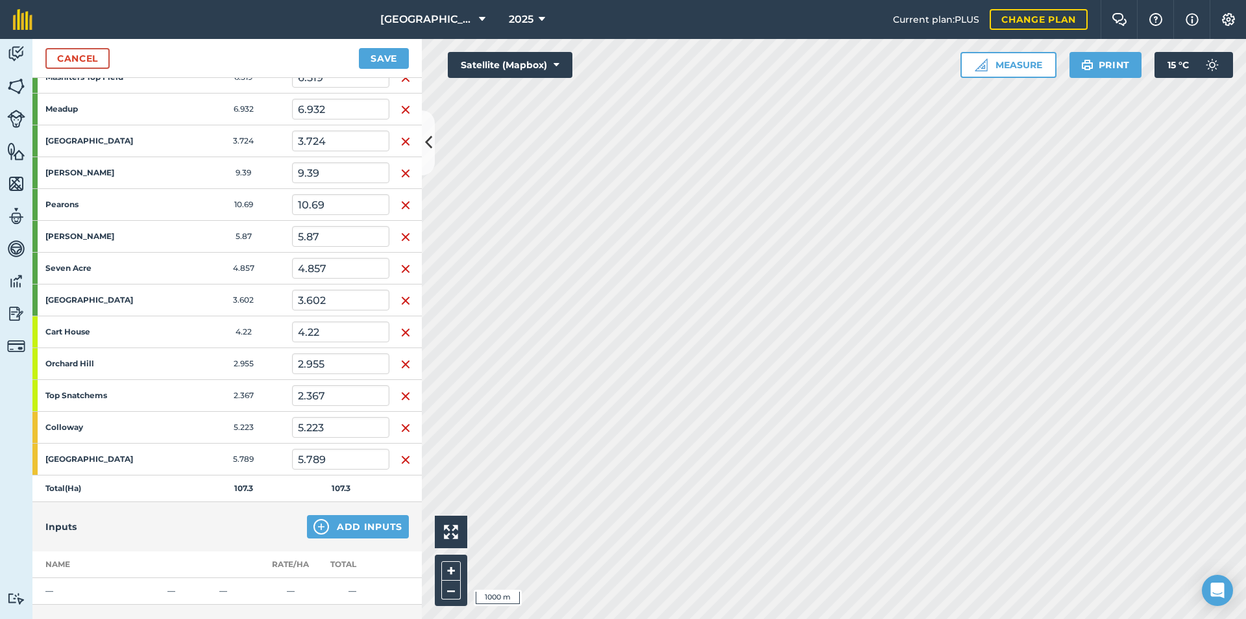
scroll to position [613, 0]
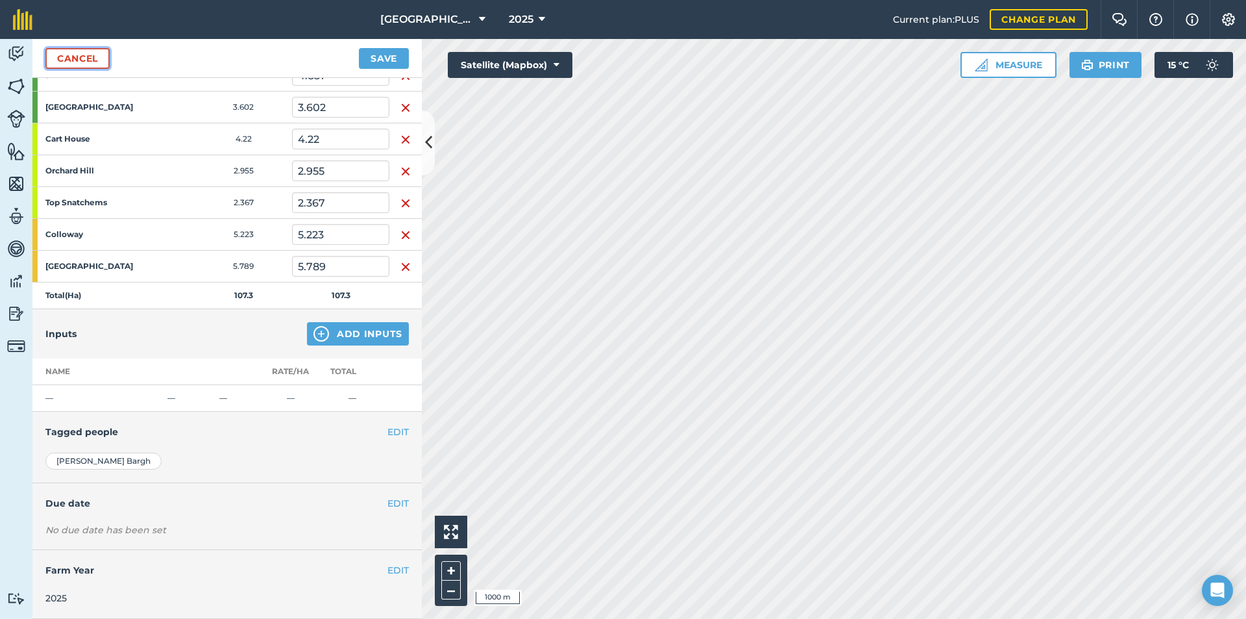
click at [92, 56] on link "Cancel" at bounding box center [77, 58] width 64 height 21
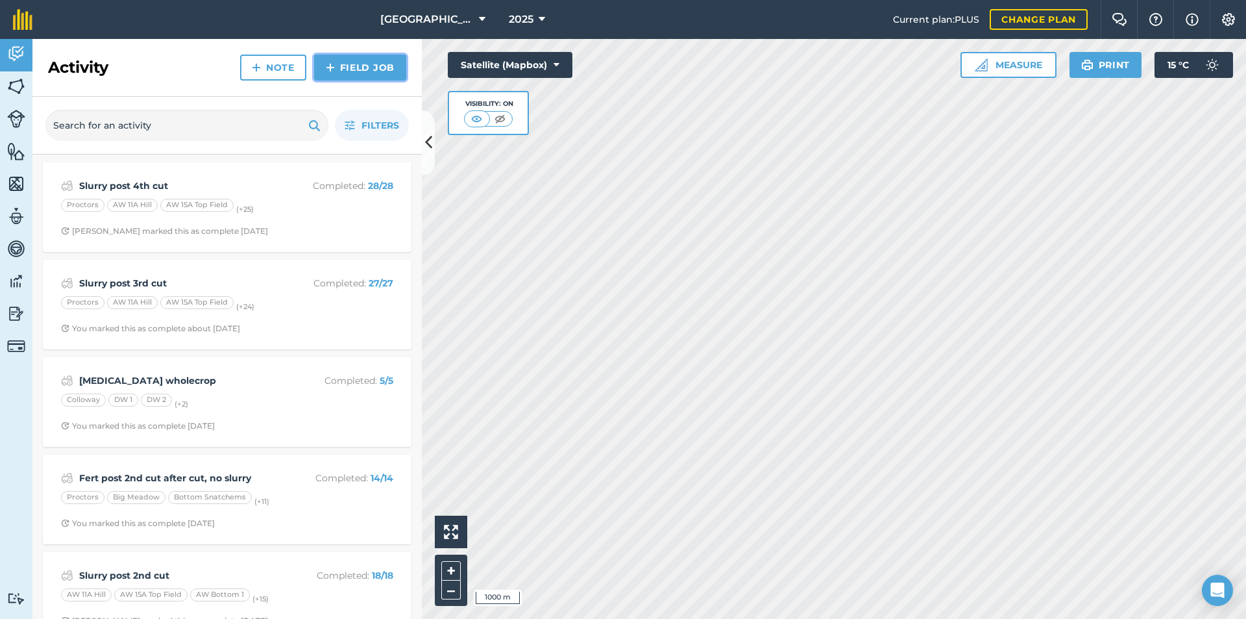
click at [342, 65] on link "Field Job" at bounding box center [360, 68] width 92 height 26
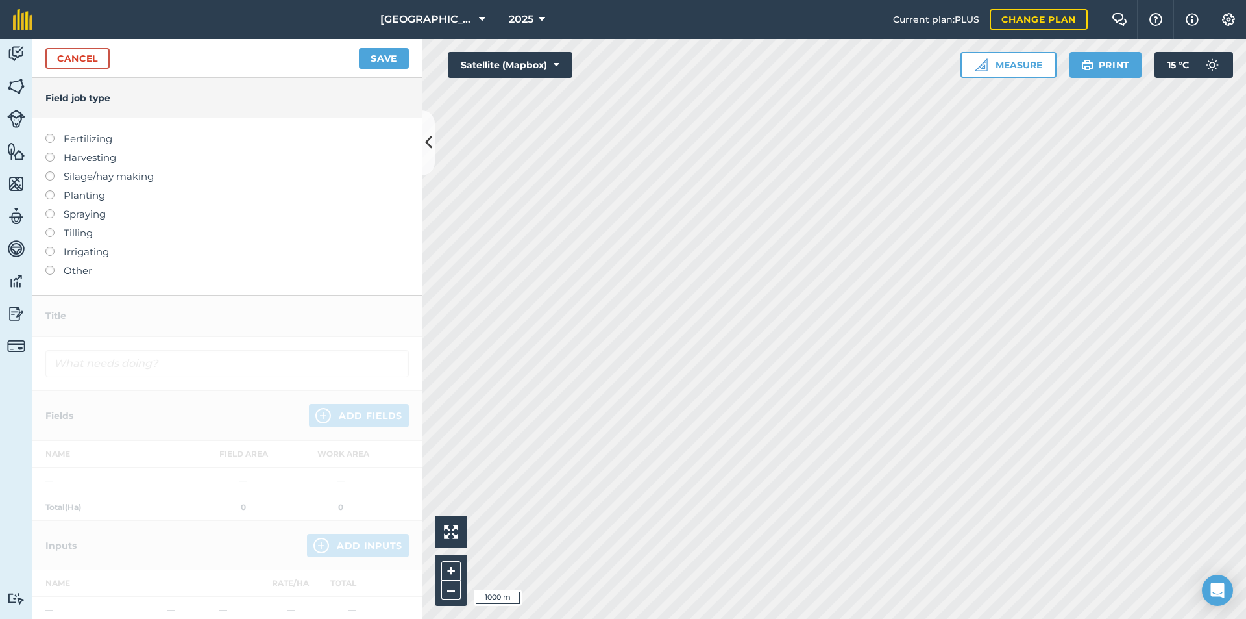
click at [53, 180] on label "Silage/hay making" at bounding box center [226, 177] width 363 height 16
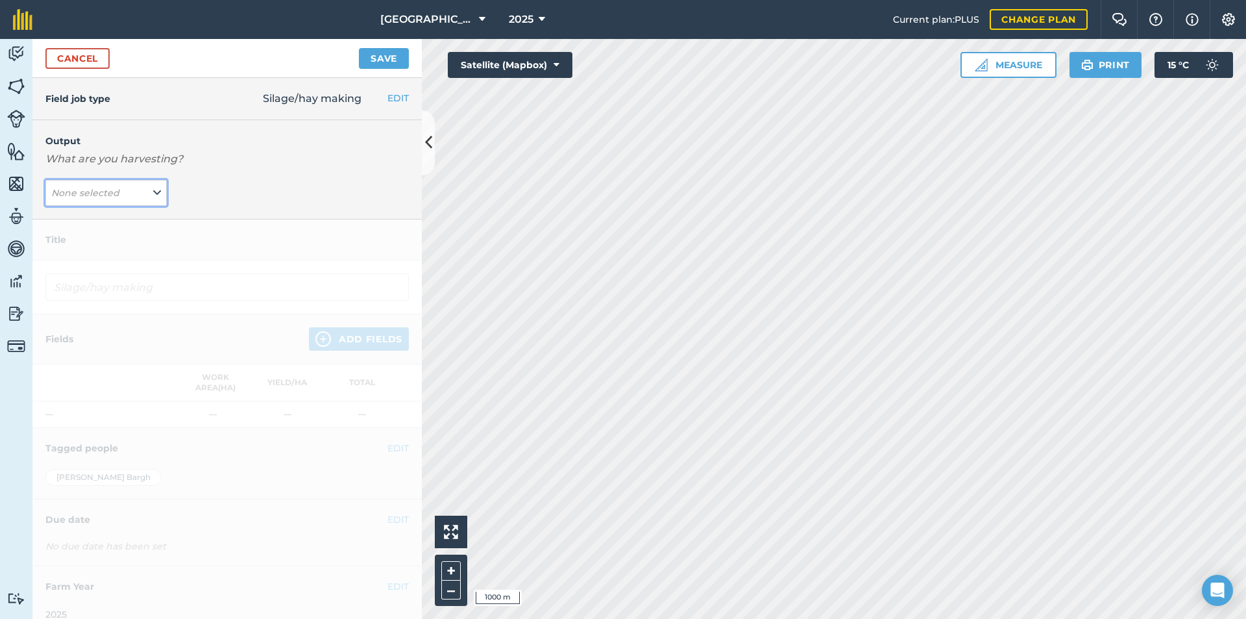
click at [145, 191] on button "None selected" at bounding box center [105, 193] width 121 height 26
click at [123, 215] on button "haylage ( # )" at bounding box center [105, 218] width 121 height 25
type input "Silage/hay making haylage"
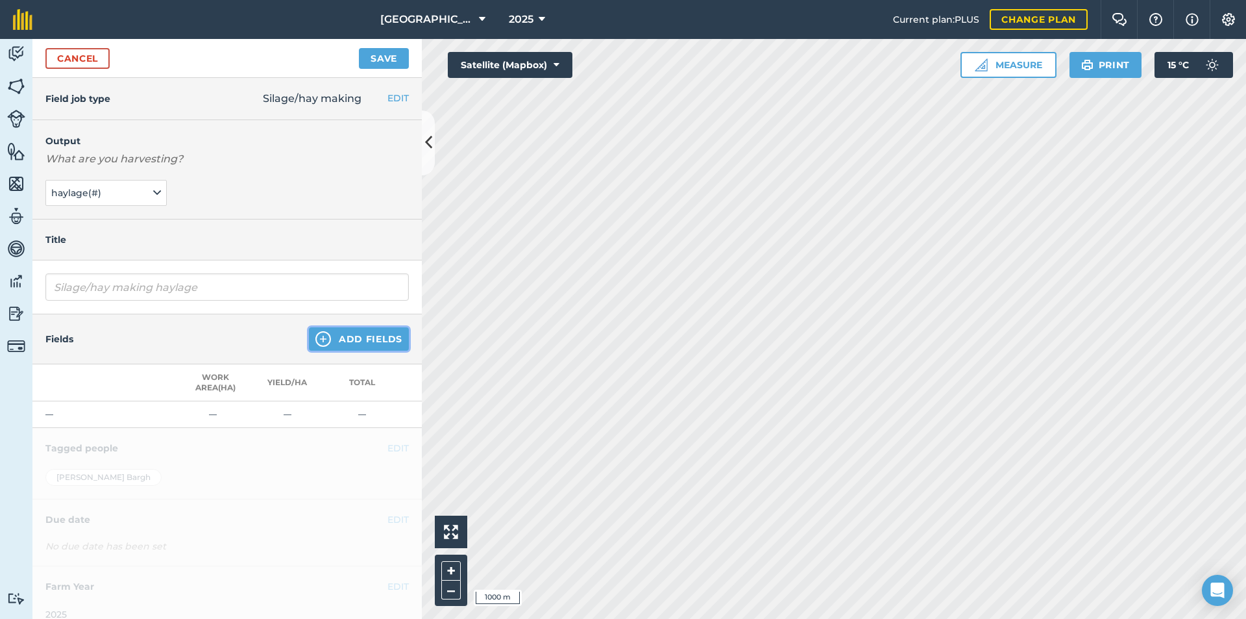
click at [315, 337] on img at bounding box center [323, 339] width 16 height 16
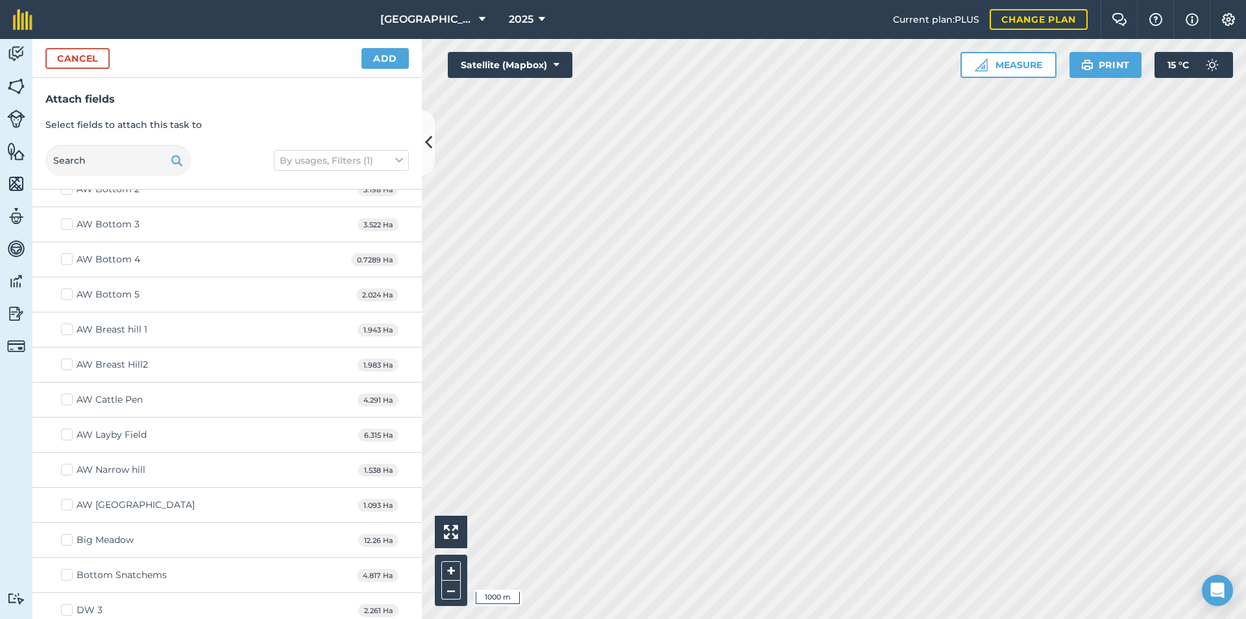
scroll to position [195, 0]
click at [65, 434] on label "AW Layby Field" at bounding box center [104, 433] width 86 height 14
click at [65, 434] on input "AW Layby Field" at bounding box center [65, 430] width 8 height 8
checkbox input "true"
click at [69, 474] on label "AW Narrow hill" at bounding box center [103, 469] width 84 height 14
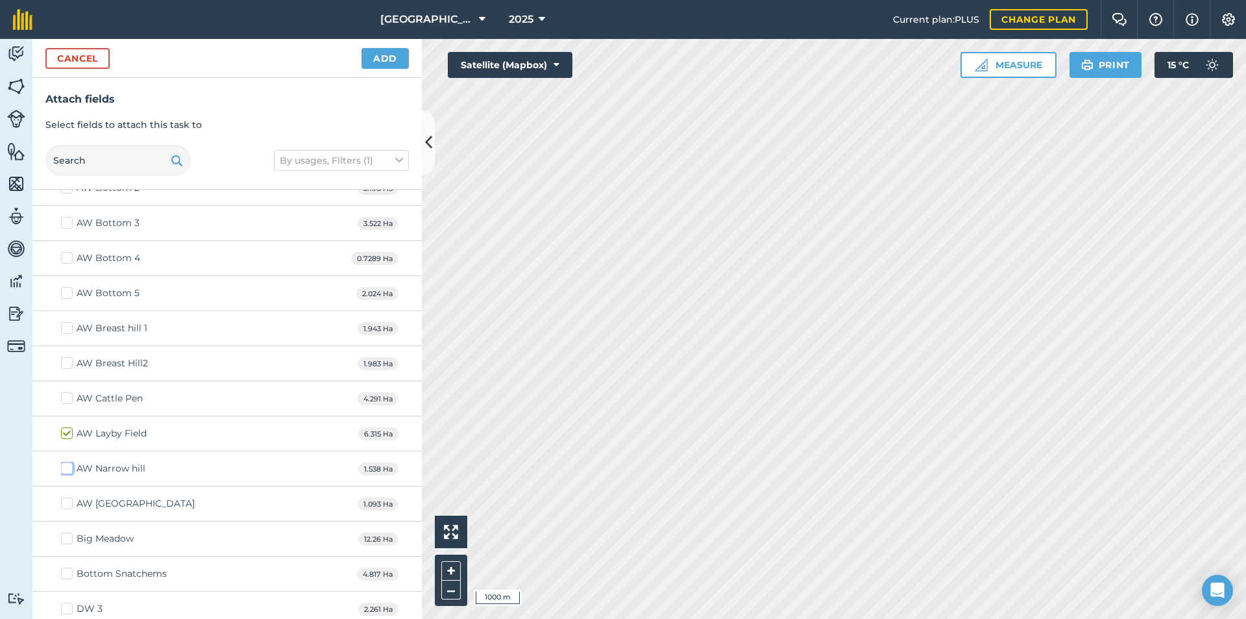
click at [69, 470] on input "AW Narrow hill" at bounding box center [65, 466] width 8 height 8
checkbox input "true"
click at [71, 502] on label "AW [GEOGRAPHIC_DATA]" at bounding box center [128, 504] width 134 height 14
click at [69, 502] on input "AW [GEOGRAPHIC_DATA]" at bounding box center [65, 501] width 8 height 8
checkbox input "true"
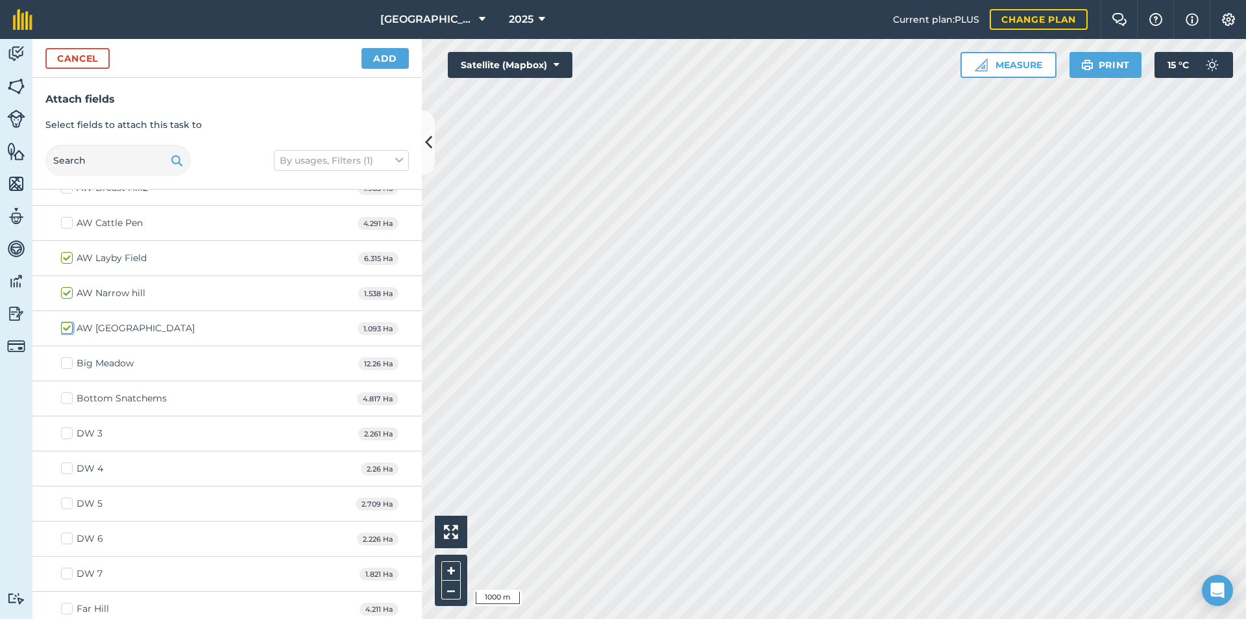
scroll to position [649, 0]
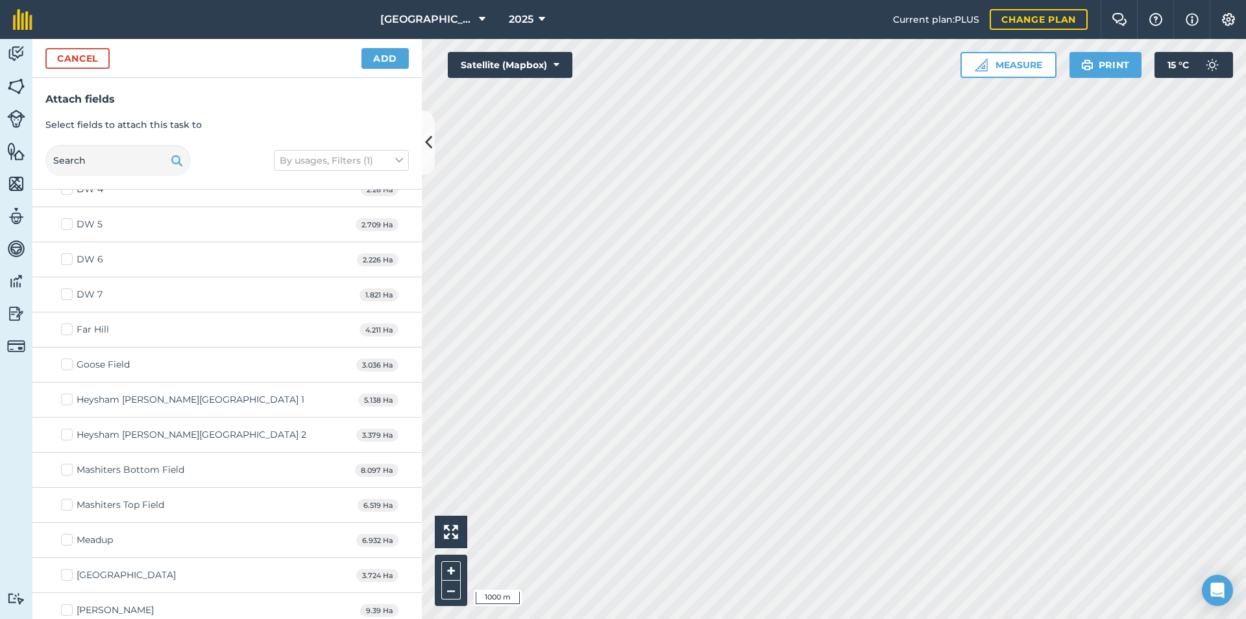
click at [69, 470] on label "Mashiters Bottom Field" at bounding box center [122, 470] width 123 height 14
click at [69, 470] on input "Mashiters Bottom Field" at bounding box center [65, 467] width 8 height 8
checkbox input "true"
click at [69, 502] on label "Mashiters Top Field" at bounding box center [112, 505] width 103 height 14
click at [69, 502] on input "Mashiters Top Field" at bounding box center [65, 502] width 8 height 8
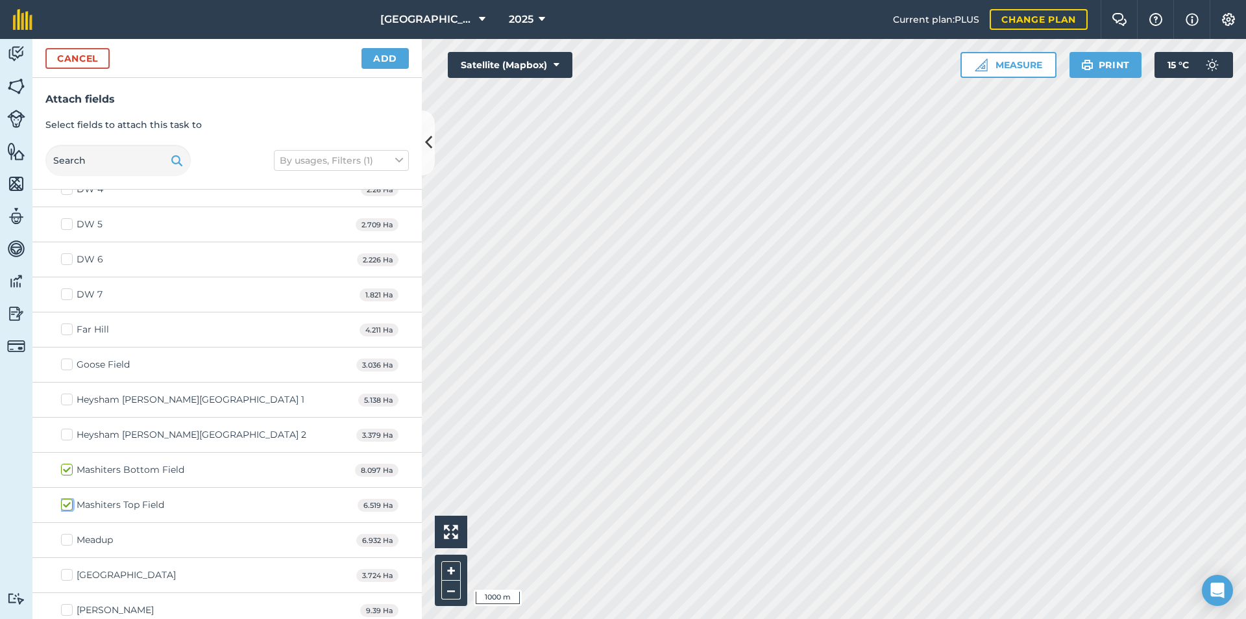
checkbox input "true"
click at [66, 538] on label "Meadup" at bounding box center [87, 540] width 52 height 14
click at [66, 538] on input "Meadup" at bounding box center [65, 537] width 8 height 8
checkbox input "true"
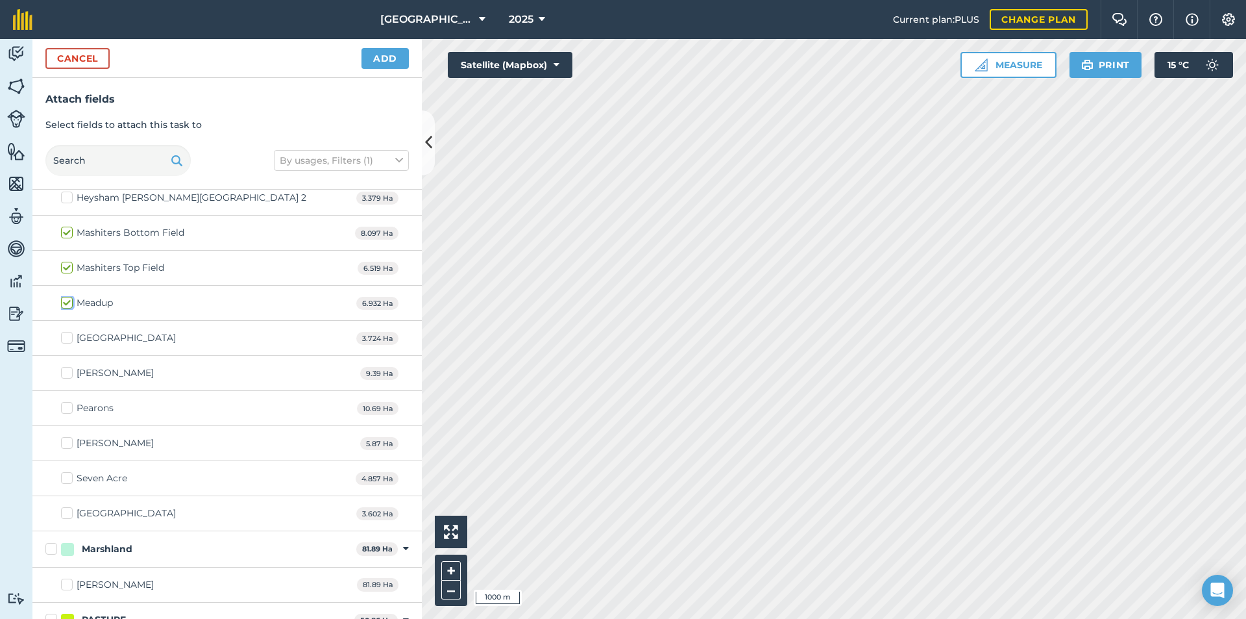
scroll to position [909, 0]
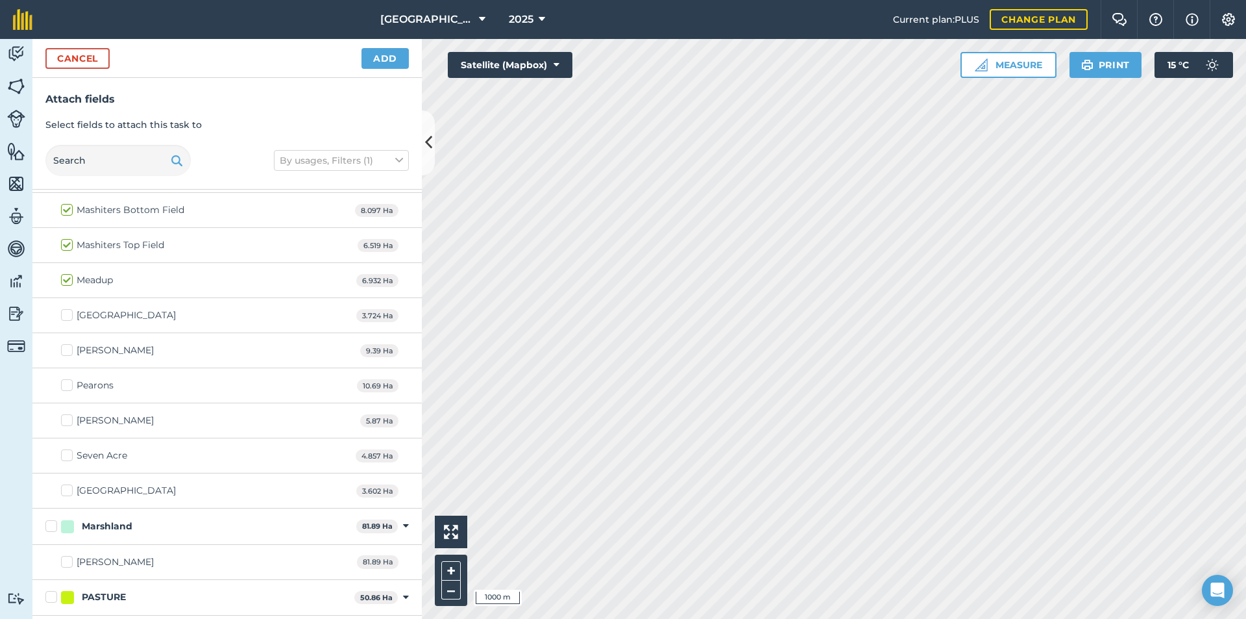
click at [68, 421] on label "[PERSON_NAME]" at bounding box center [107, 420] width 93 height 14
click at [68, 421] on input "[PERSON_NAME]" at bounding box center [65, 417] width 8 height 8
checkbox input "true"
click at [69, 489] on label "[GEOGRAPHIC_DATA]" at bounding box center [118, 491] width 115 height 14
click at [69, 489] on input "[GEOGRAPHIC_DATA]" at bounding box center [65, 488] width 8 height 8
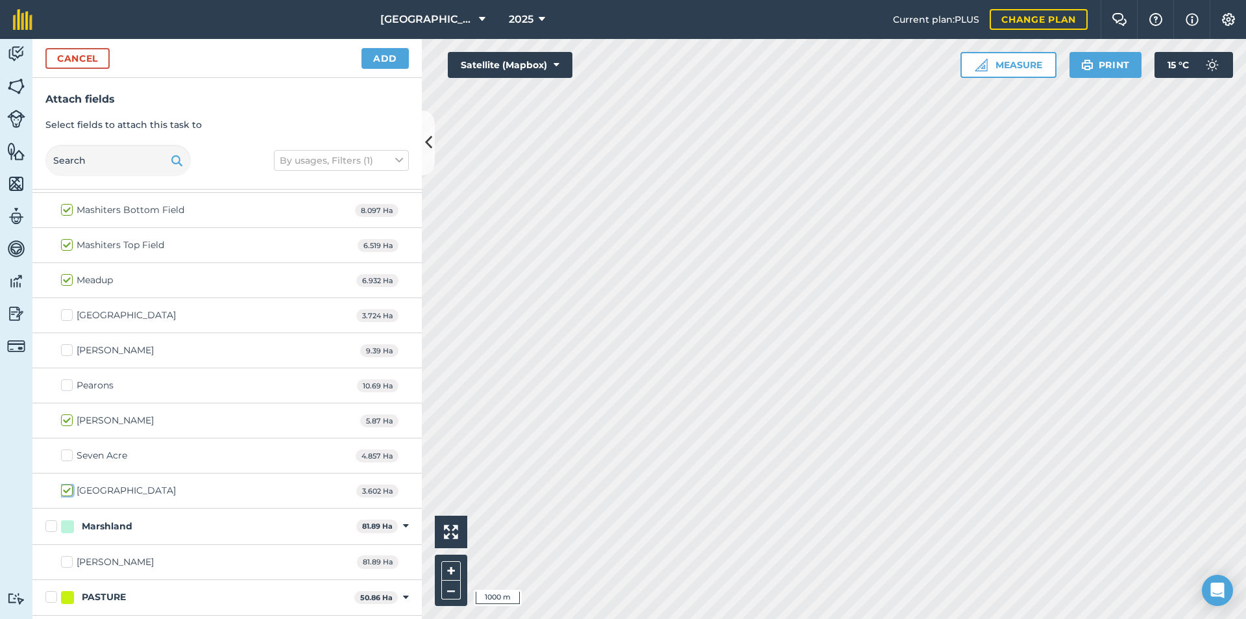
checkbox input "true"
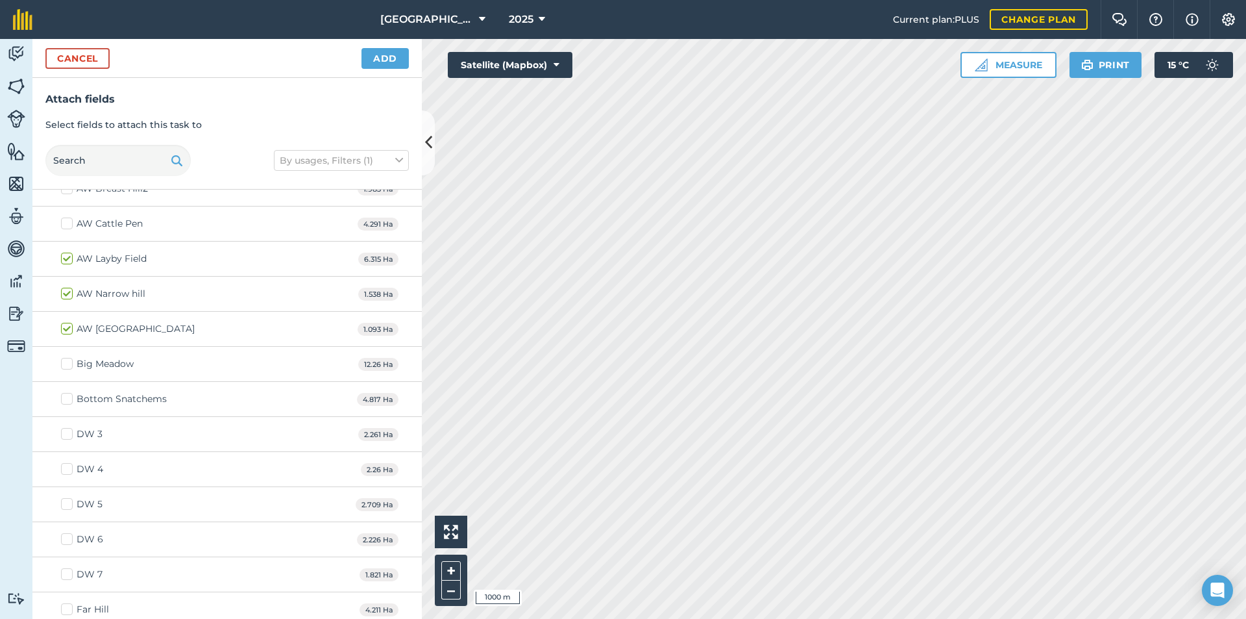
scroll to position [325, 0]
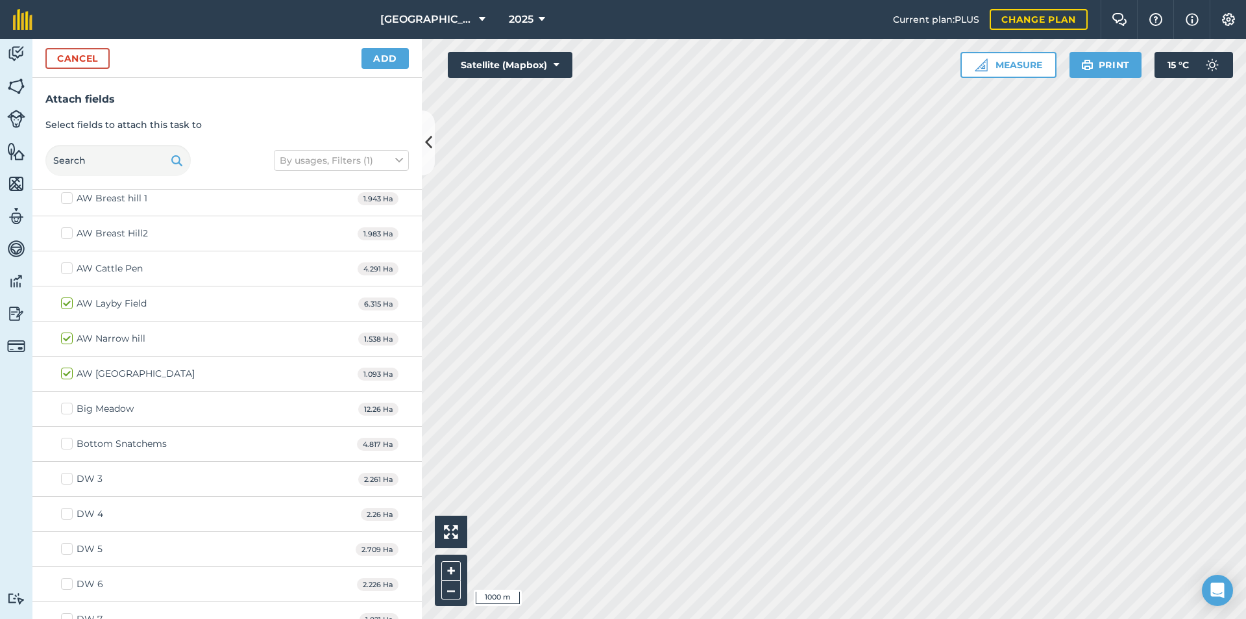
click at [71, 445] on label "Bottom Snatchems" at bounding box center [114, 444] width 106 height 14
click at [69, 445] on input "Bottom Snatchems" at bounding box center [65, 441] width 8 height 8
checkbox input "true"
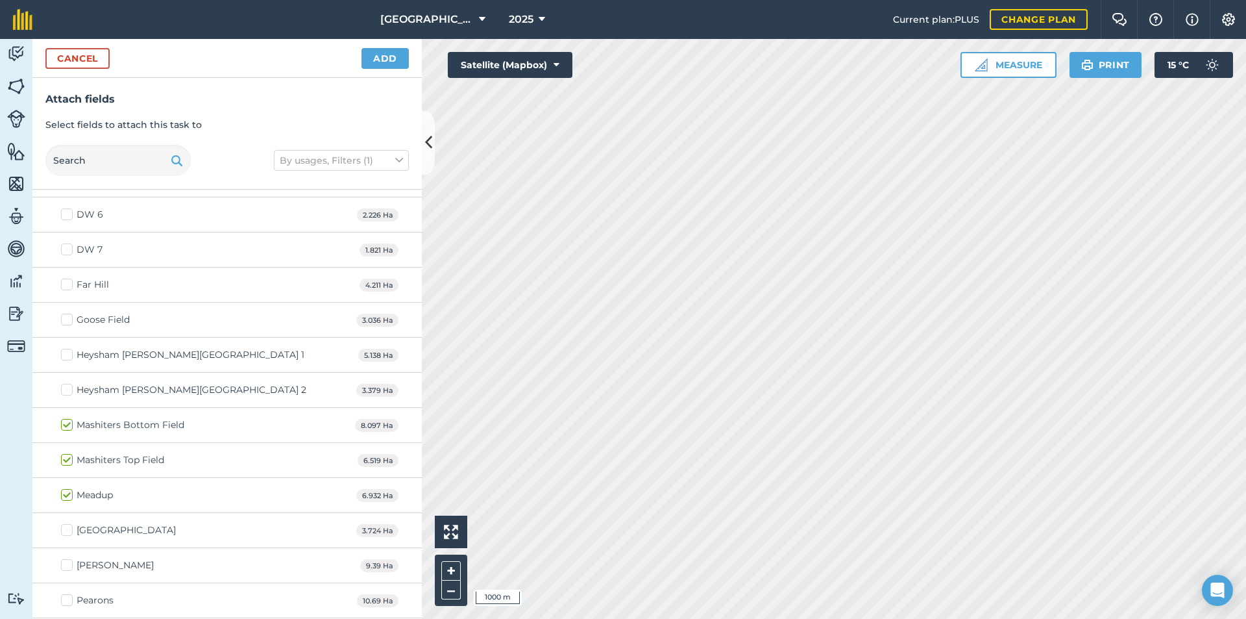
scroll to position [714, 0]
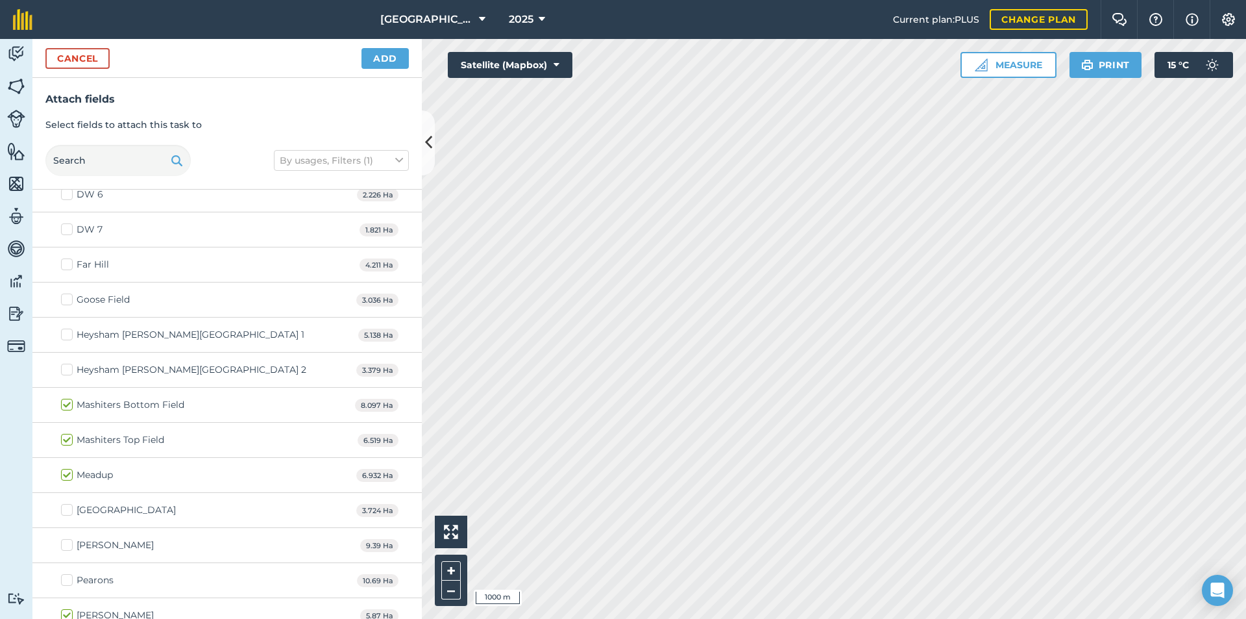
click at [67, 511] on label "[GEOGRAPHIC_DATA]" at bounding box center [118, 510] width 115 height 14
click at [67, 511] on input "[GEOGRAPHIC_DATA]" at bounding box center [65, 507] width 8 height 8
checkbox input "true"
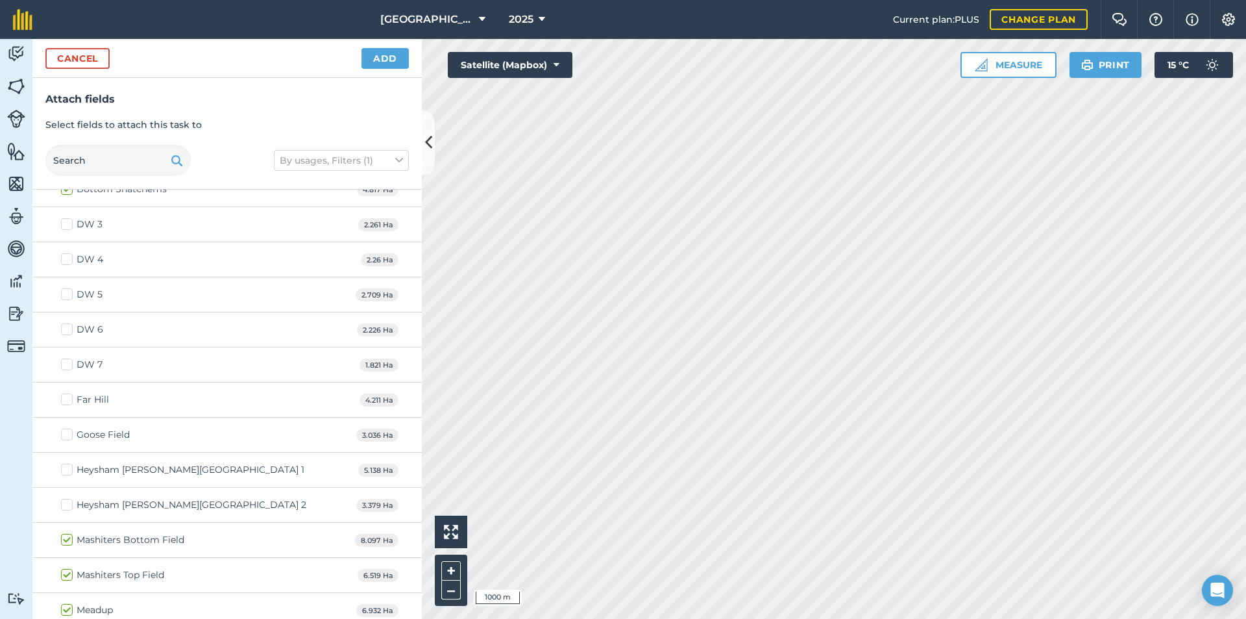
scroll to position [584, 0]
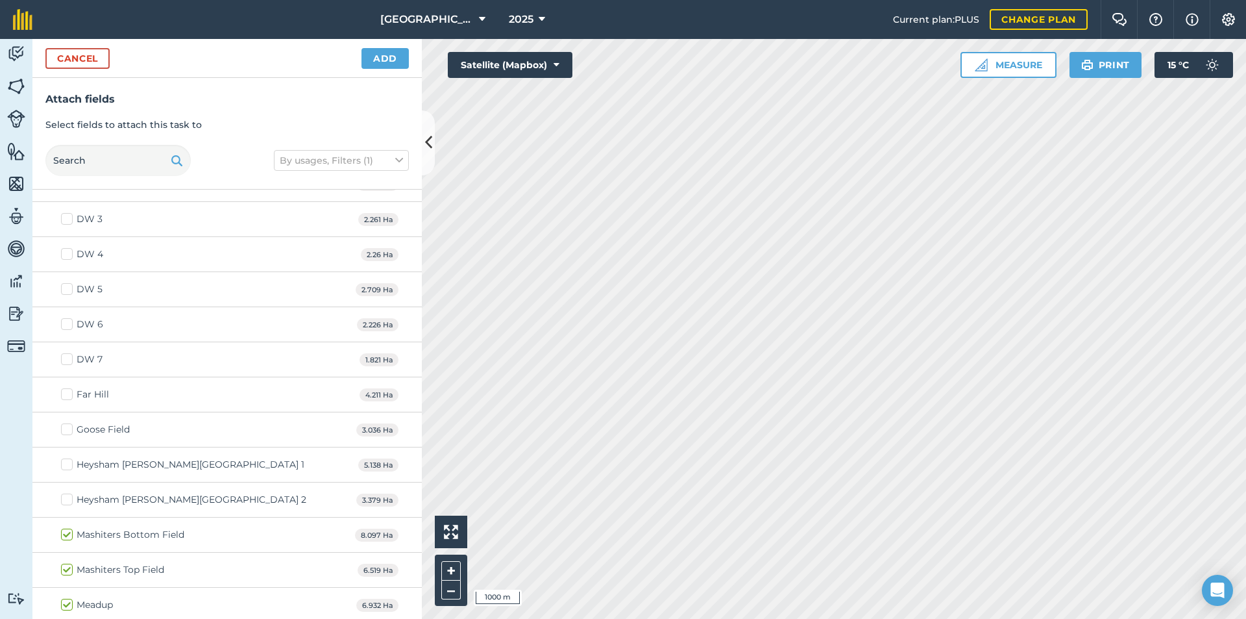
click at [69, 393] on label "Far Hill" at bounding box center [85, 395] width 48 height 14
click at [69, 393] on input "Far Hill" at bounding box center [65, 392] width 8 height 8
checkbox input "true"
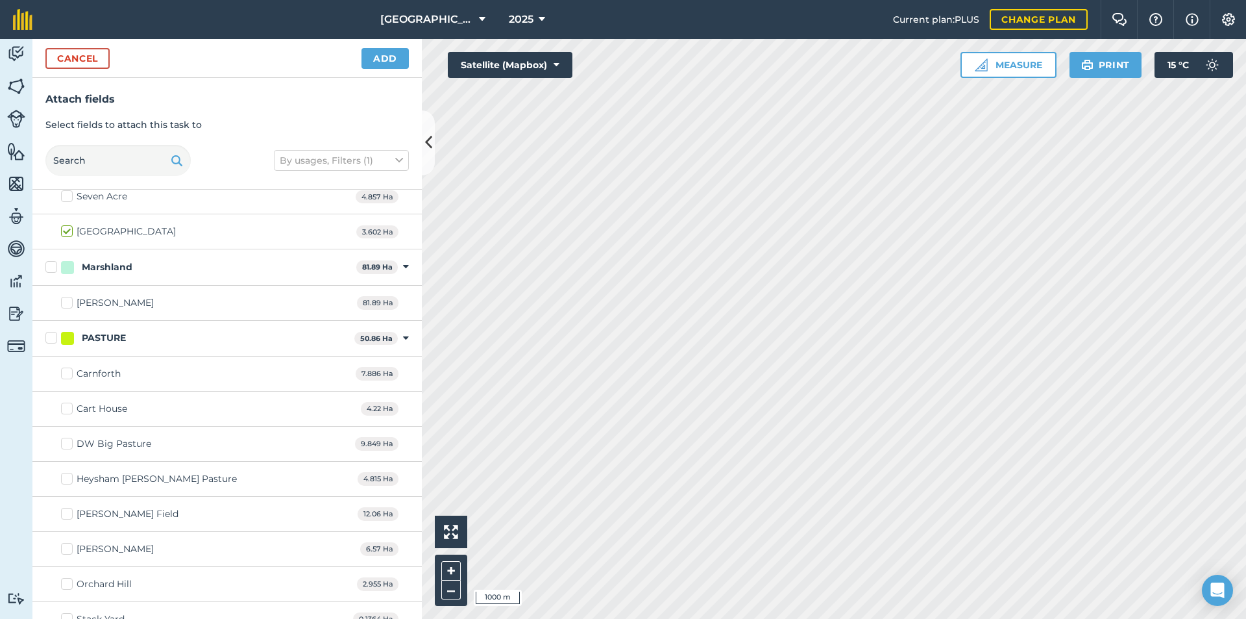
scroll to position [1168, 0]
click at [70, 581] on label "Orchard Hill" at bounding box center [96, 583] width 71 height 14
click at [69, 581] on input "Orchard Hill" at bounding box center [65, 580] width 8 height 8
checkbox input "true"
click at [375, 62] on button "Add" at bounding box center [385, 58] width 47 height 21
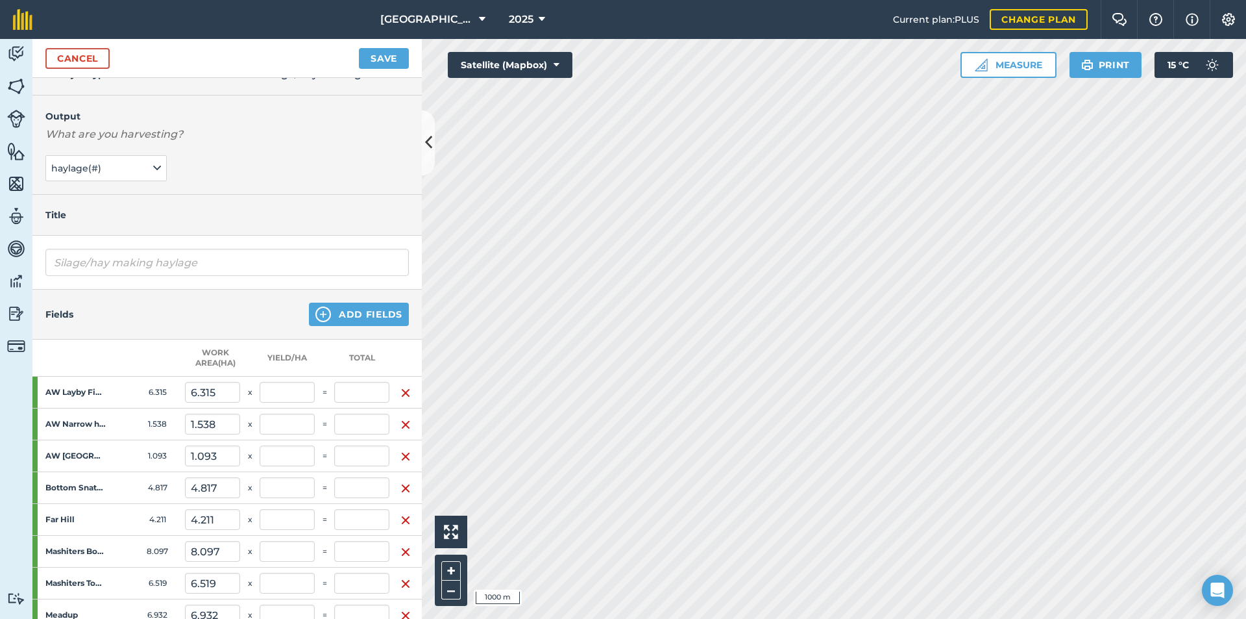
scroll to position [0, 0]
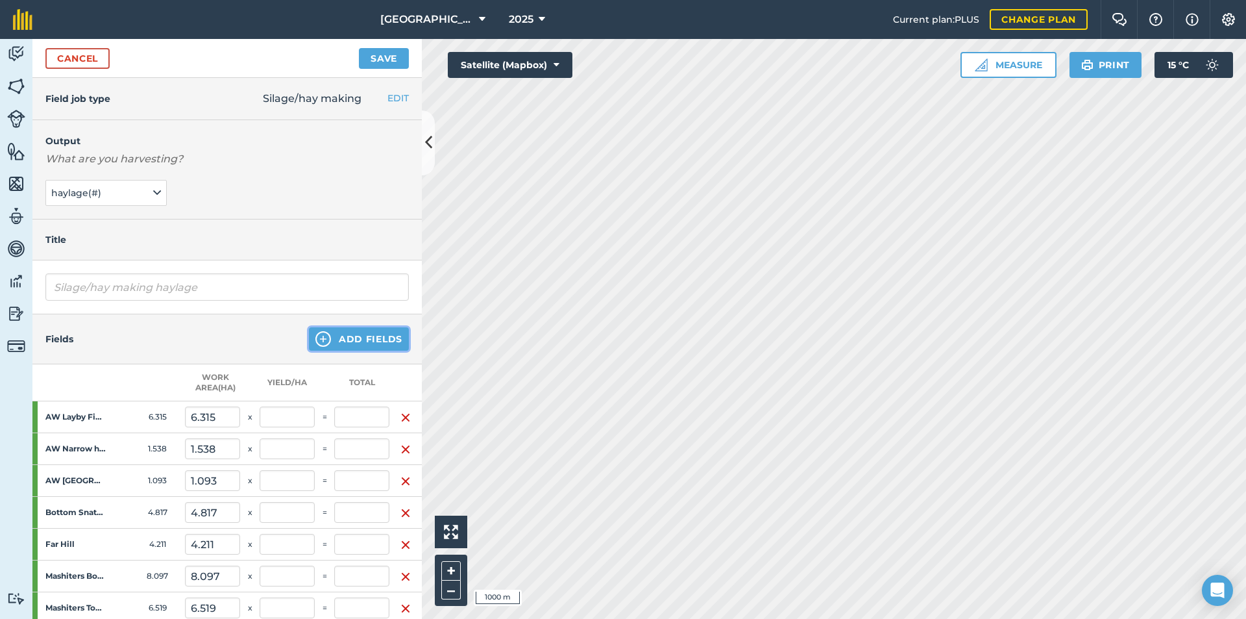
click at [315, 341] on img at bounding box center [323, 339] width 16 height 16
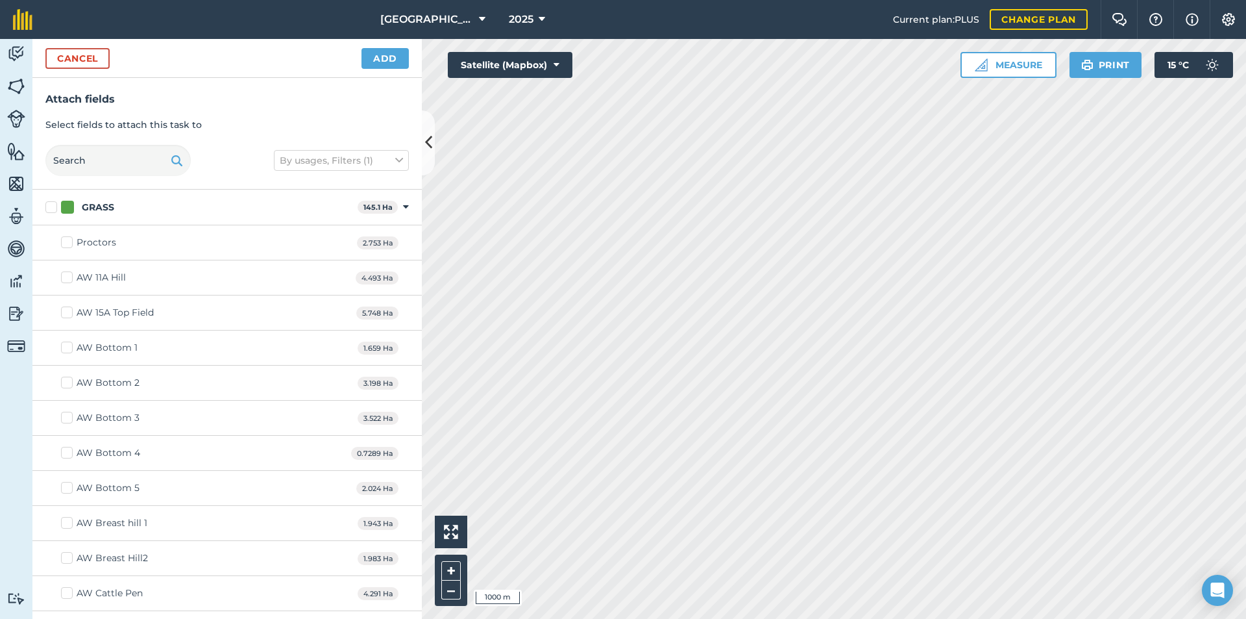
click at [68, 245] on label "Proctors" at bounding box center [88, 243] width 55 height 14
click at [68, 244] on input "Proctors" at bounding box center [65, 240] width 8 height 8
checkbox input "true"
click at [65, 280] on label "AW 11A Hill" at bounding box center [93, 278] width 65 height 14
click at [65, 279] on input "AW 11A Hill" at bounding box center [65, 275] width 8 height 8
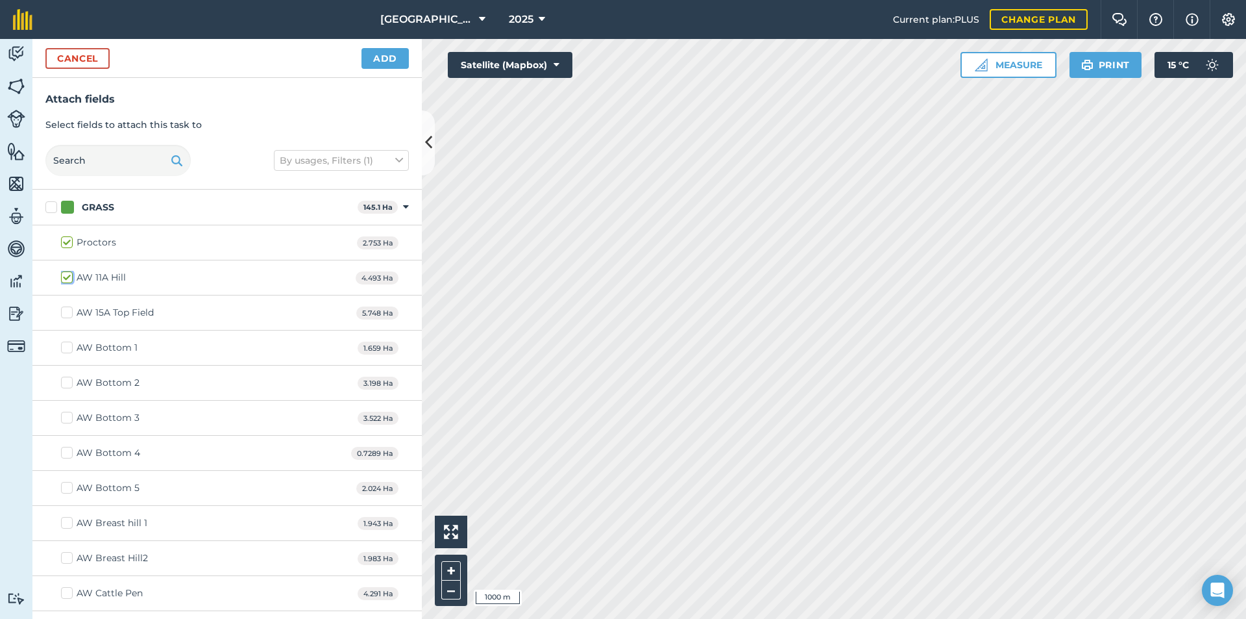
checkbox input "true"
click at [65, 310] on label "AW 15A Top Field" at bounding box center [107, 313] width 93 height 14
click at [65, 310] on input "AW 15A Top Field" at bounding box center [65, 310] width 8 height 8
checkbox input "true"
click at [65, 350] on label "AW Bottom 1" at bounding box center [99, 348] width 77 height 14
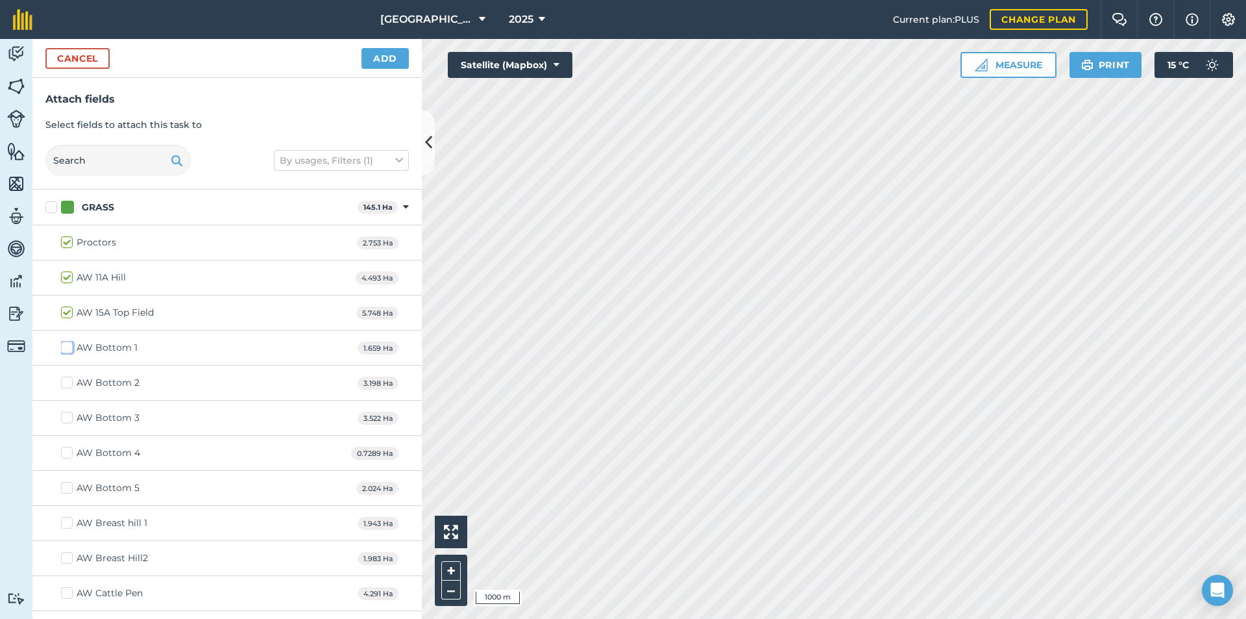
click at [65, 349] on input "AW Bottom 1" at bounding box center [65, 345] width 8 height 8
checkbox input "true"
click at [66, 380] on label "AW Bottom 2" at bounding box center [100, 383] width 79 height 14
click at [66, 380] on input "AW Bottom 2" at bounding box center [65, 380] width 8 height 8
checkbox input "true"
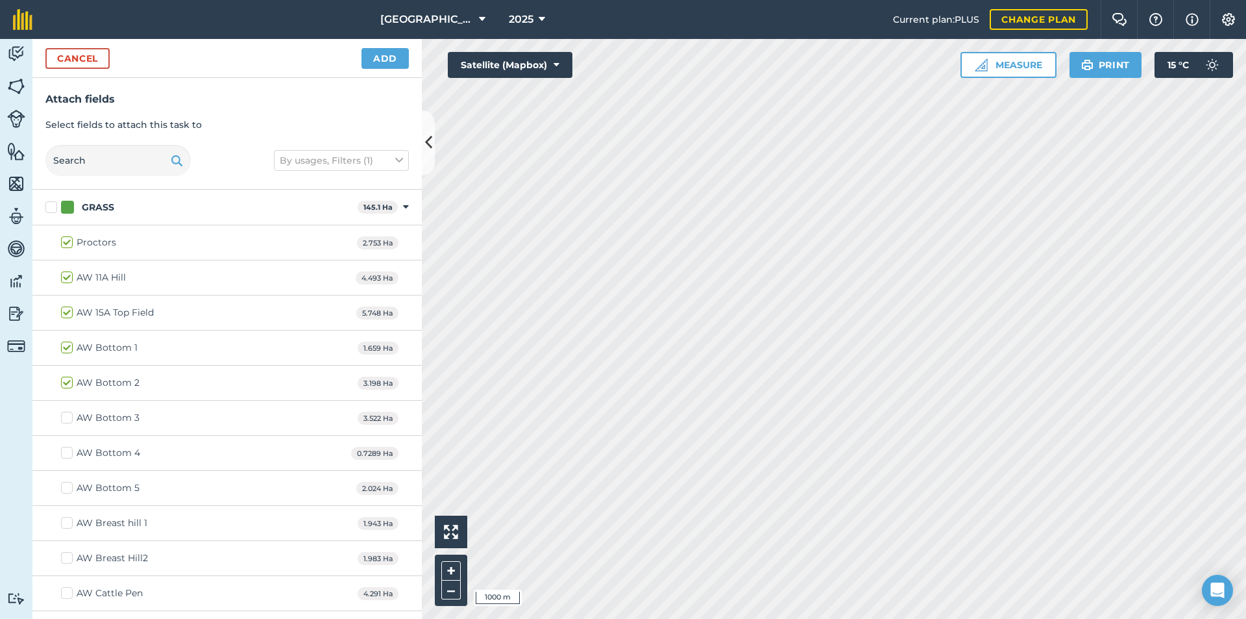
click at [73, 420] on label "AW Bottom 3" at bounding box center [100, 418] width 79 height 14
click at [69, 419] on input "AW Bottom 3" at bounding box center [65, 415] width 8 height 8
checkbox input "true"
click at [68, 459] on label "AW Bottom 4" at bounding box center [100, 453] width 79 height 14
click at [66, 458] on label "AW Bottom 4" at bounding box center [100, 453] width 79 height 14
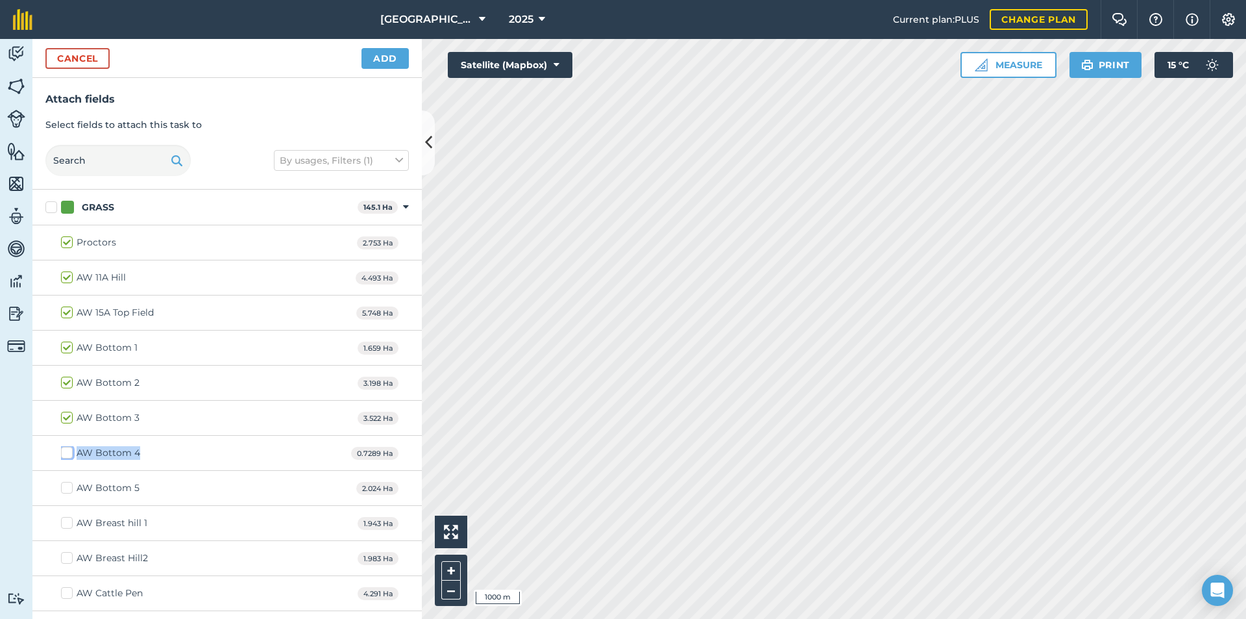
click at [66, 454] on input "AW Bottom 4" at bounding box center [65, 450] width 8 height 8
checkbox input "true"
drag, startPoint x: 68, startPoint y: 484, endPoint x: 70, endPoint y: 499, distance: 14.4
click at [69, 486] on label "AW Bottom 5" at bounding box center [100, 488] width 79 height 14
click at [69, 486] on input "AW Bottom 5" at bounding box center [65, 485] width 8 height 8
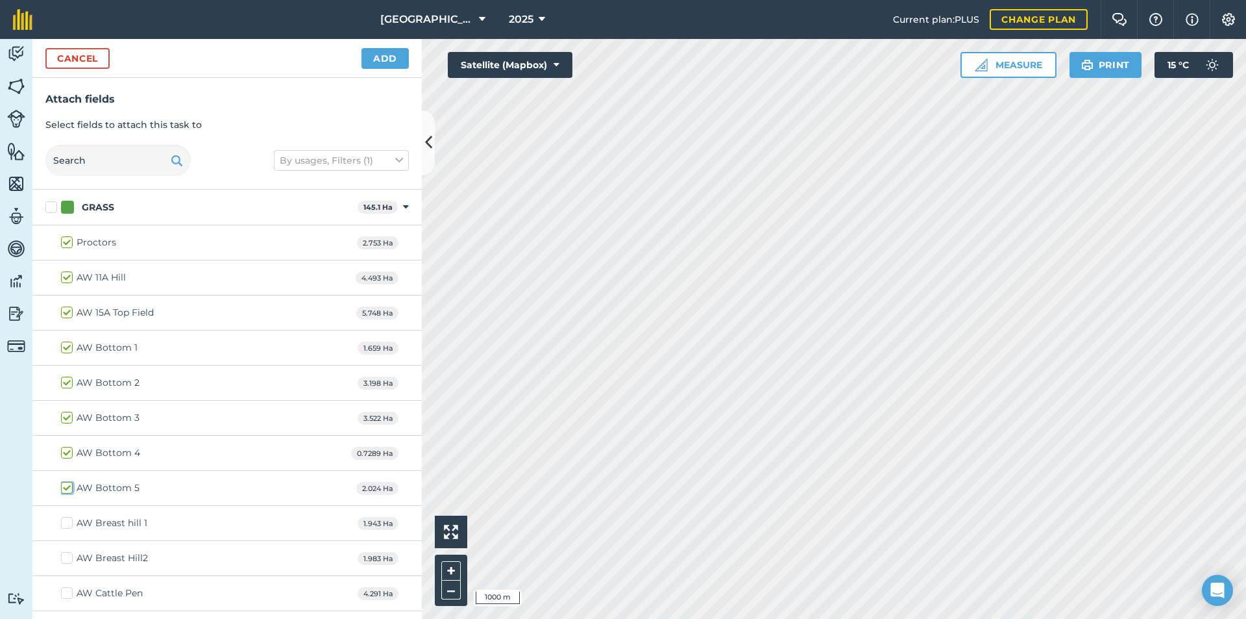
checkbox input "true"
drag, startPoint x: 71, startPoint y: 520, endPoint x: 69, endPoint y: 537, distance: 17.6
click at [71, 523] on label "AW Breast hill 1" at bounding box center [104, 523] width 86 height 14
click at [69, 523] on input "AW Breast hill 1" at bounding box center [65, 520] width 8 height 8
checkbox input "true"
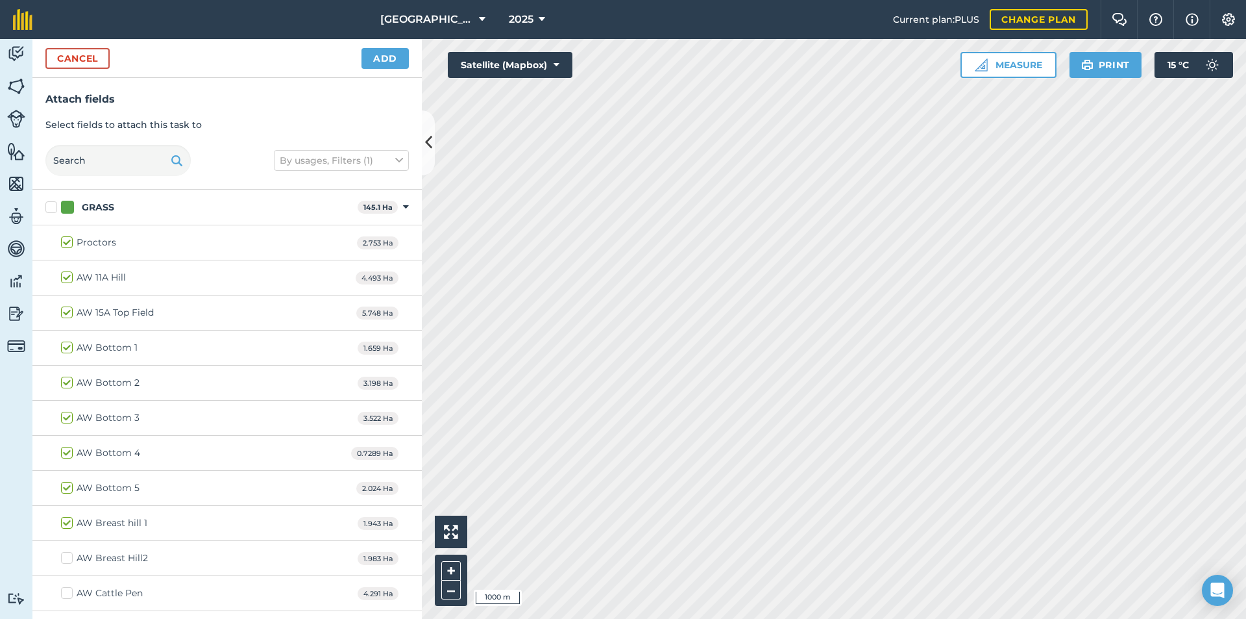
click at [70, 561] on label "AW Breast Hill2" at bounding box center [104, 558] width 87 height 14
click at [69, 560] on input "AW Breast Hill2" at bounding box center [65, 555] width 8 height 8
checkbox input "true"
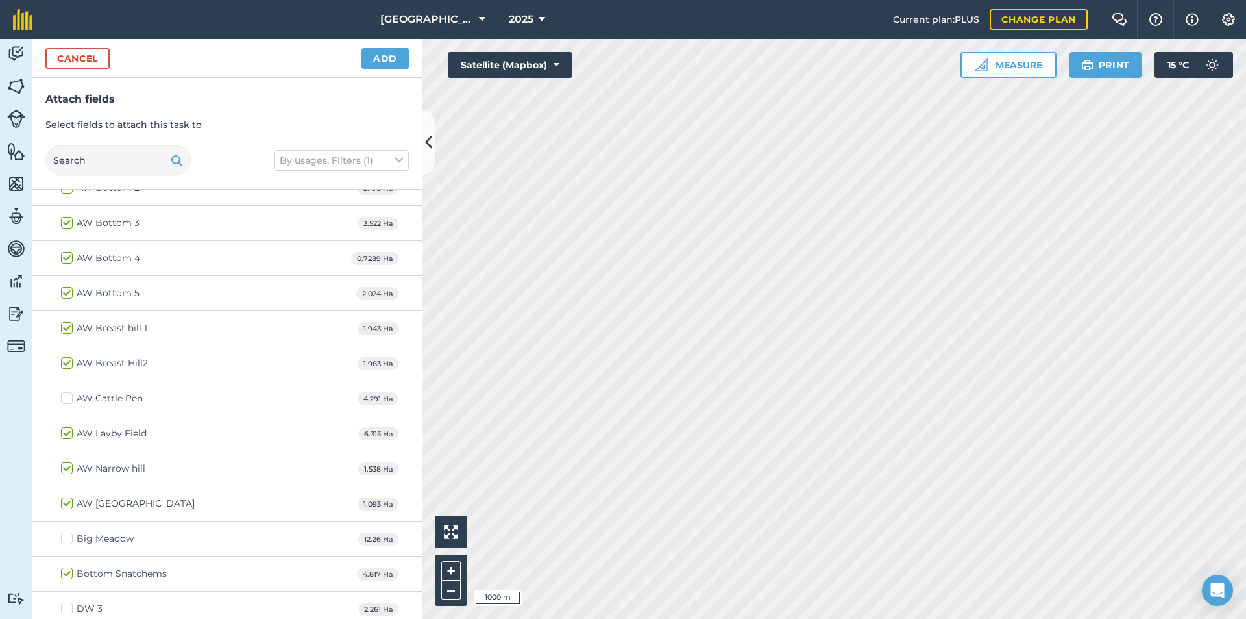
click at [68, 399] on label "AW Cattle Pen" at bounding box center [102, 398] width 82 height 14
click at [68, 399] on input "AW Cattle Pen" at bounding box center [65, 395] width 8 height 8
checkbox input "true"
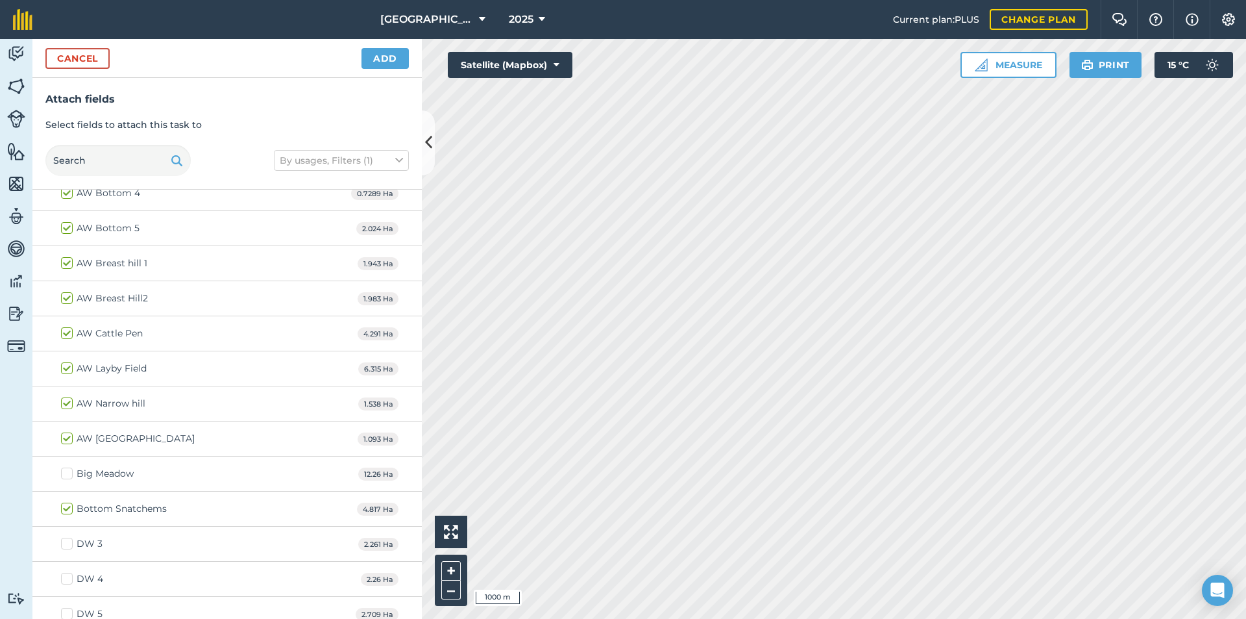
click at [67, 476] on label "Big Meadow" at bounding box center [97, 474] width 73 height 14
click at [67, 475] on input "Big Meadow" at bounding box center [65, 471] width 8 height 8
checkbox input "true"
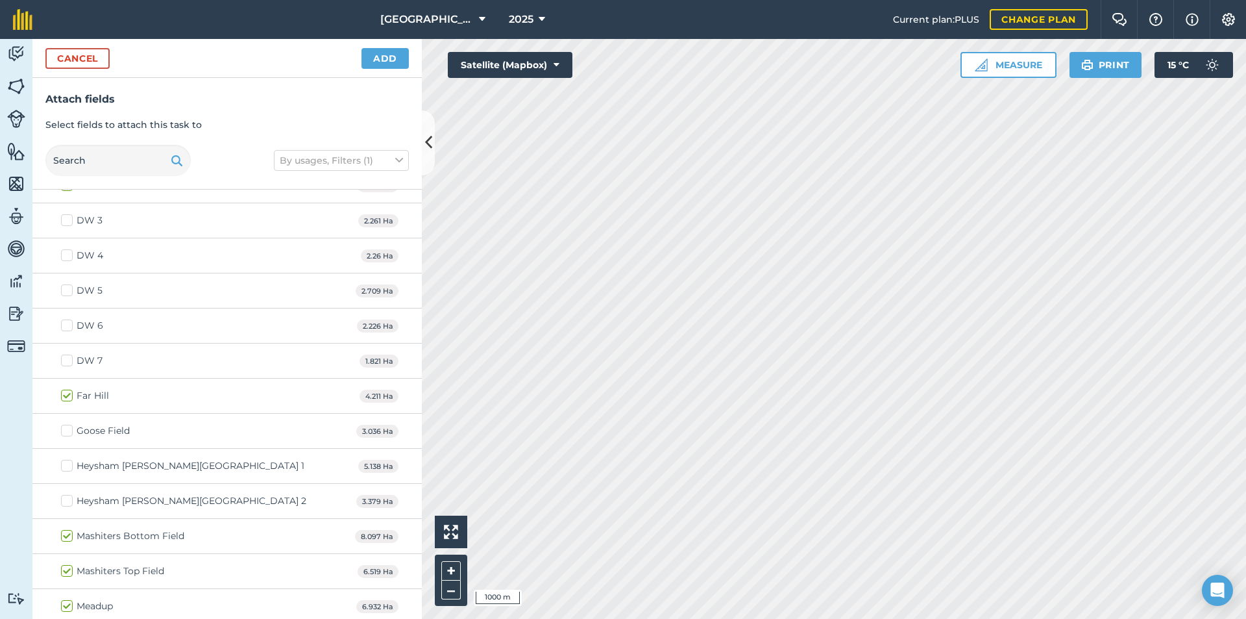
scroll to position [584, 0]
click at [68, 428] on label "Goose Field" at bounding box center [95, 430] width 69 height 14
click at [68, 428] on input "Goose Field" at bounding box center [65, 427] width 8 height 8
checkbox input "true"
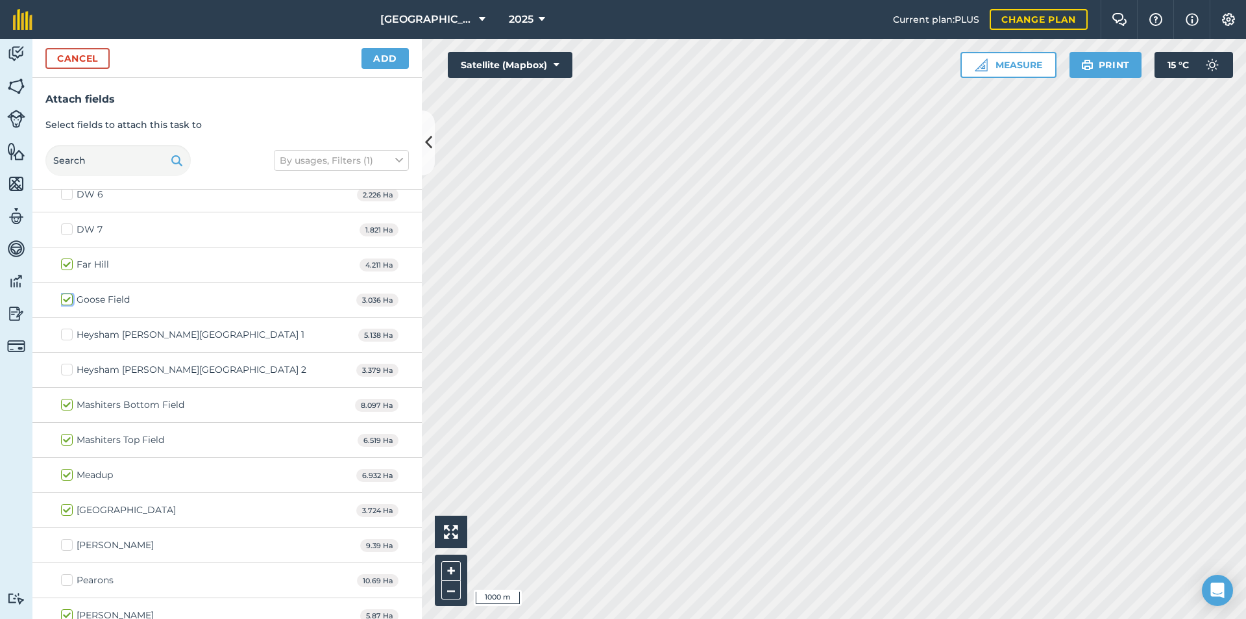
scroll to position [779, 0]
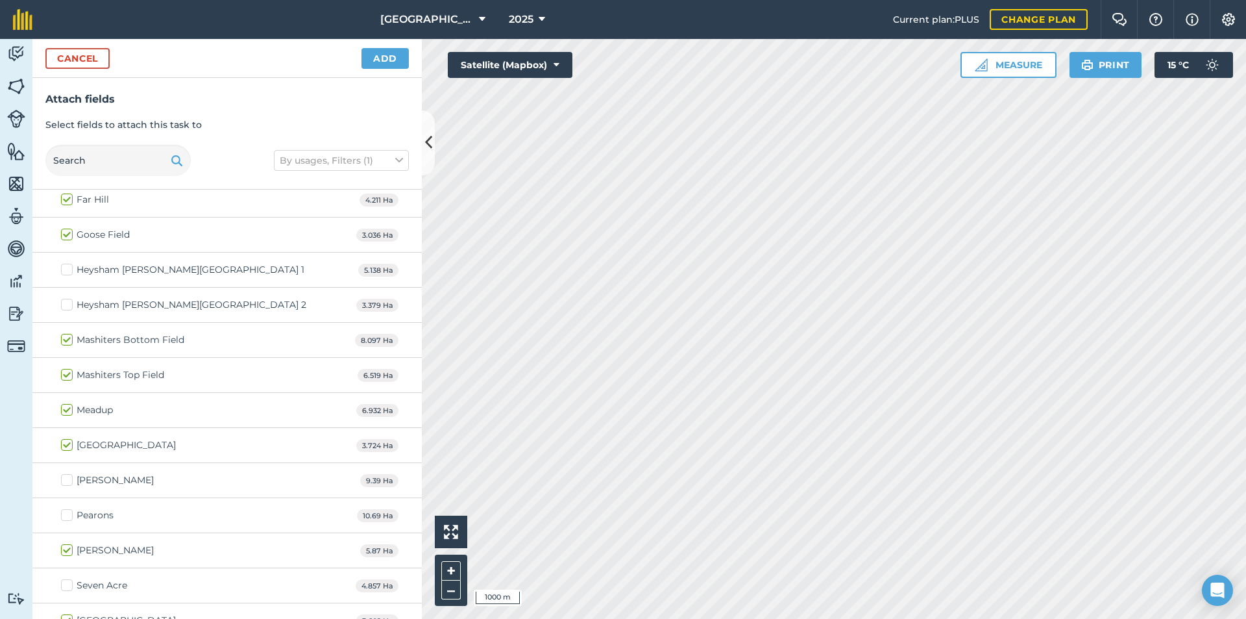
click at [69, 480] on label "[PERSON_NAME]" at bounding box center [107, 480] width 93 height 14
click at [69, 480] on input "[PERSON_NAME]" at bounding box center [65, 477] width 8 height 8
checkbox input "true"
click at [72, 514] on label "Pearons" at bounding box center [87, 515] width 53 height 14
click at [69, 514] on input "Pearons" at bounding box center [65, 512] width 8 height 8
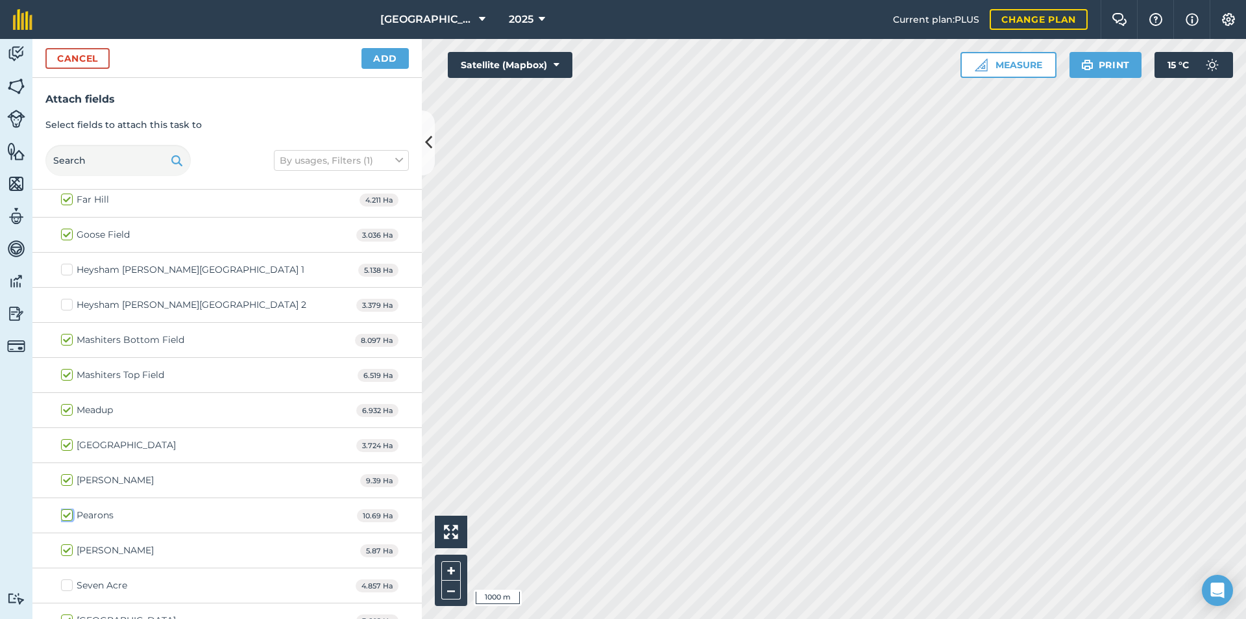
checkbox input "true"
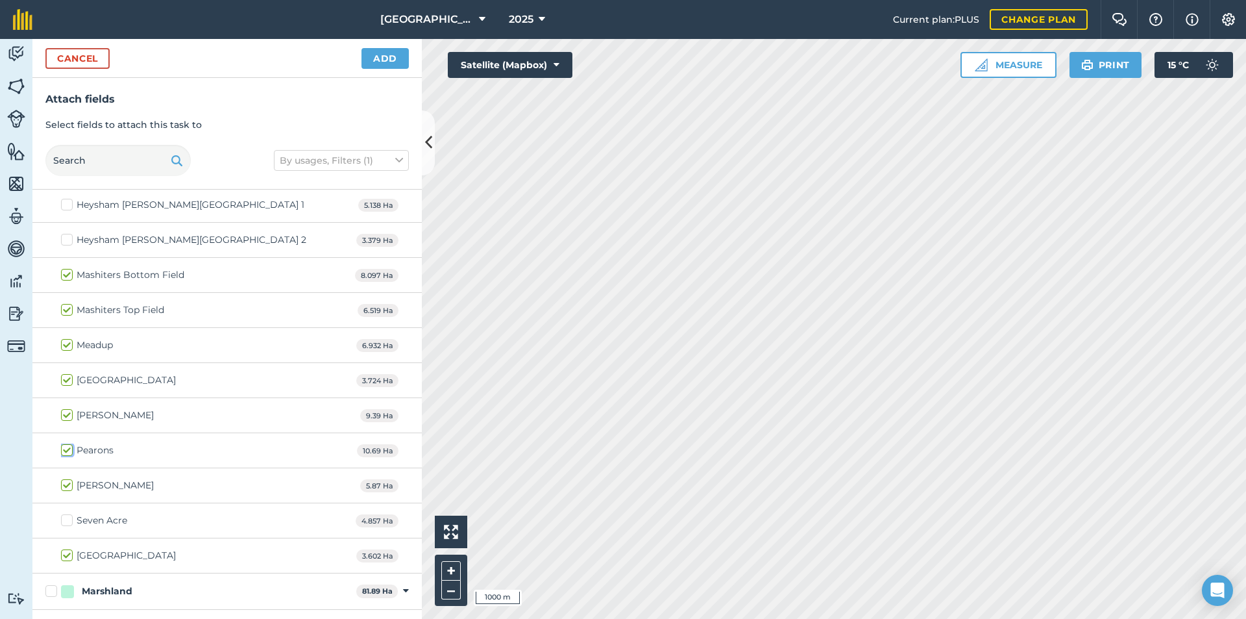
scroll to position [909, 0]
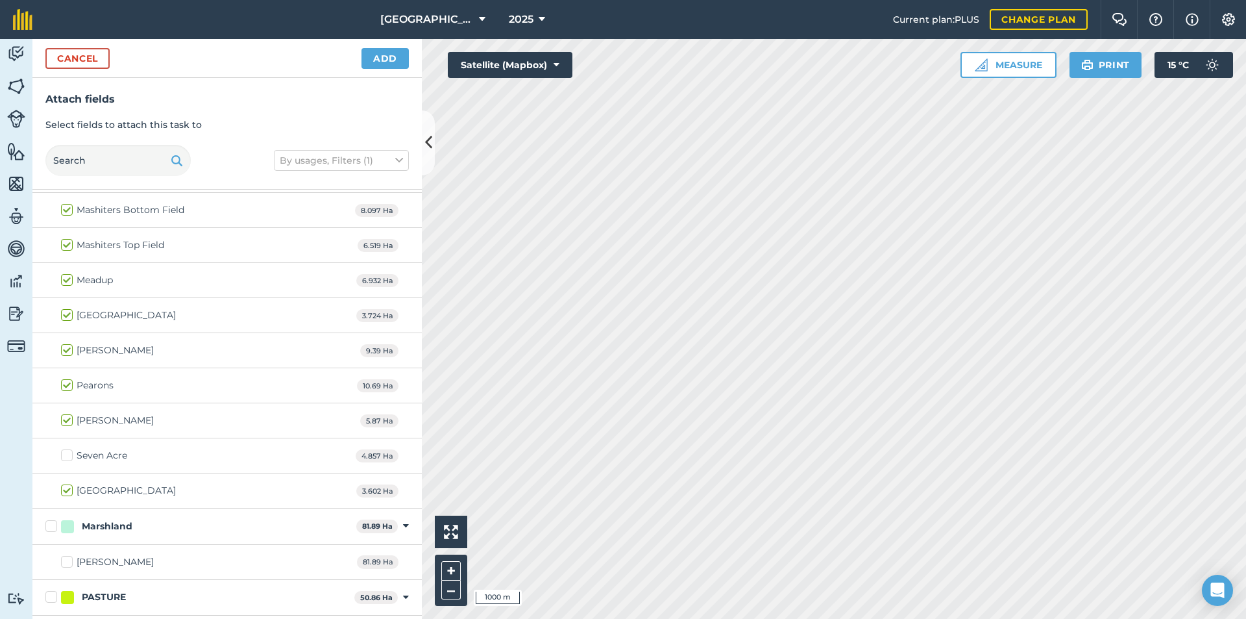
click at [71, 460] on label "Seven Acre" at bounding box center [94, 456] width 66 height 14
click at [69, 457] on input "Seven Acre" at bounding box center [65, 453] width 8 height 8
checkbox input "true"
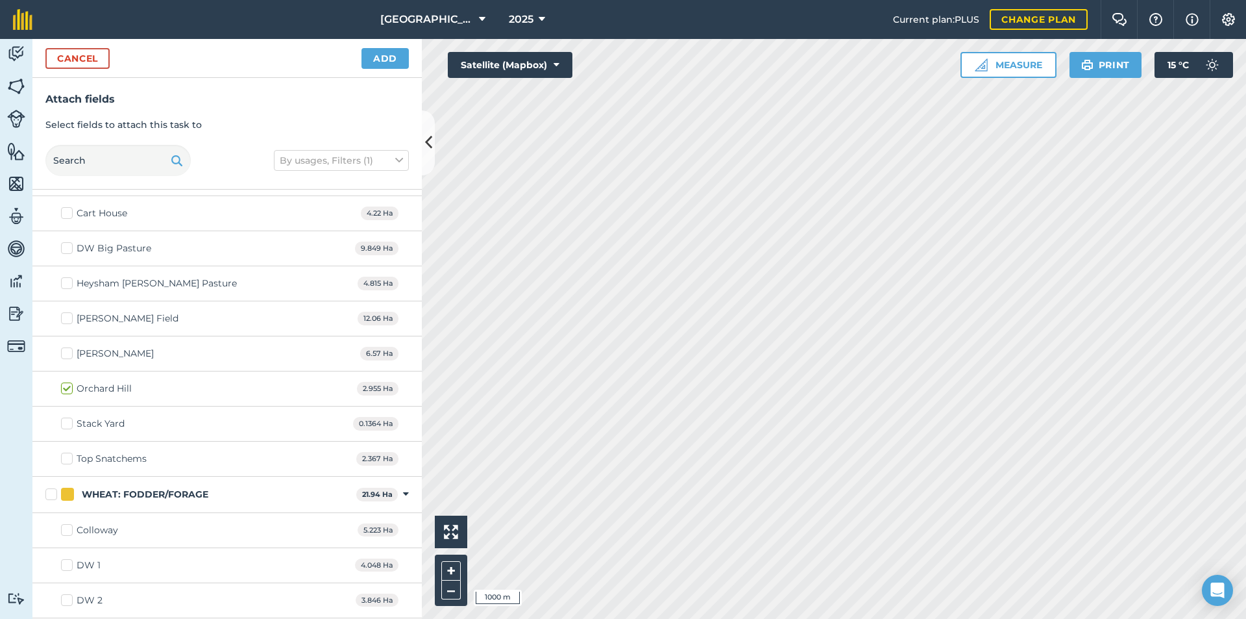
scroll to position [1433, 0]
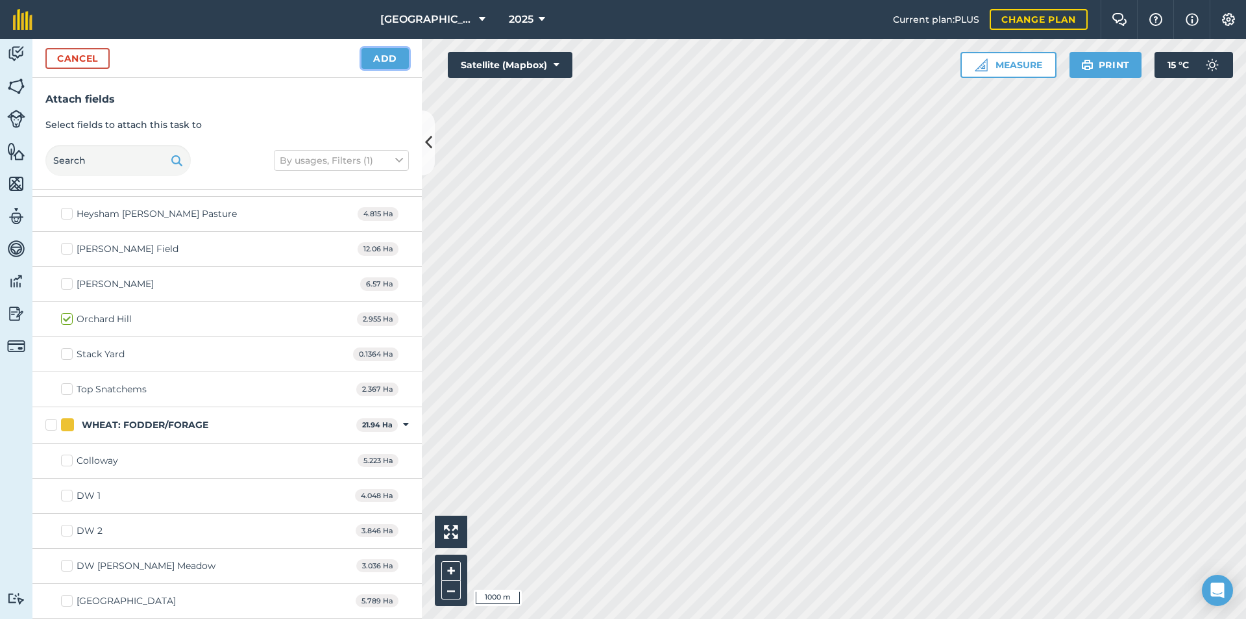
click at [390, 59] on button "Add" at bounding box center [385, 58] width 47 height 21
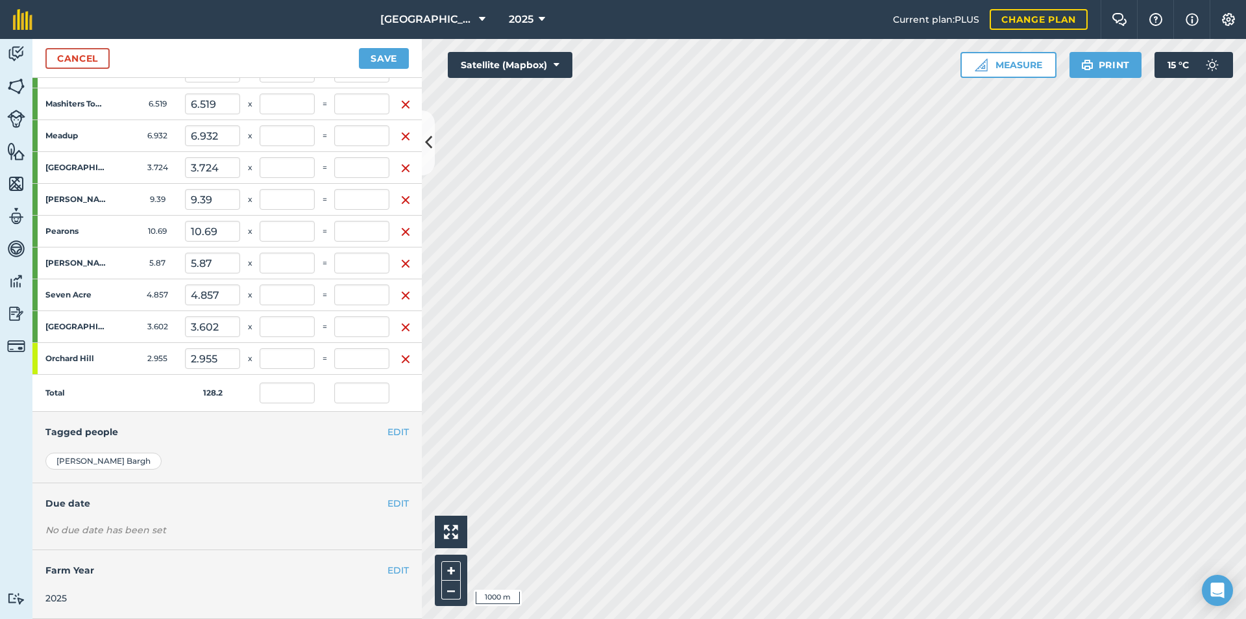
scroll to position [927, 0]
